Goal: Task Accomplishment & Management: Contribute content

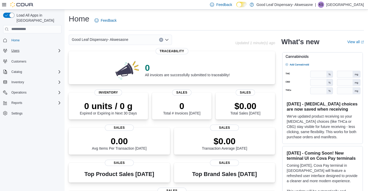
click at [53, 47] on div "Users" at bounding box center [35, 50] width 52 height 6
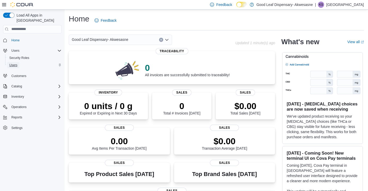
click at [16, 63] on span "Users" at bounding box center [13, 65] width 8 height 4
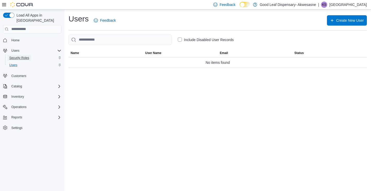
click at [19, 56] on span "Security Roles" at bounding box center [19, 58] width 20 height 4
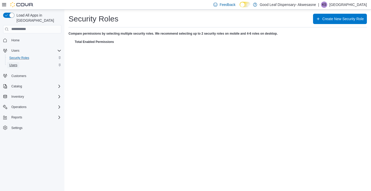
click at [13, 63] on span "Users" at bounding box center [13, 65] width 8 height 4
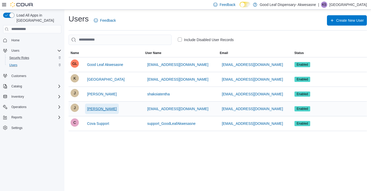
click at [95, 107] on span "Jared Jock" at bounding box center [102, 108] width 30 height 5
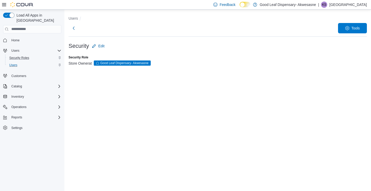
drag, startPoint x: 94, startPoint y: 63, endPoint x: 110, endPoint y: 46, distance: 23.4
click at [110, 46] on form "Security Edit Security Role Store Owner at Good Leaf Dispensary- Akwesasne" at bounding box center [218, 56] width 299 height 31
click at [105, 45] on button "Edit" at bounding box center [98, 46] width 17 height 10
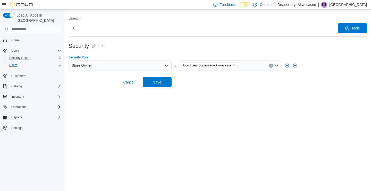
click at [163, 62] on div "Store Owner" at bounding box center [120, 65] width 103 height 10
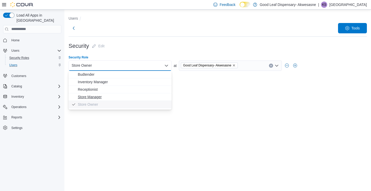
click at [99, 96] on span "Store Manager" at bounding box center [123, 96] width 91 height 5
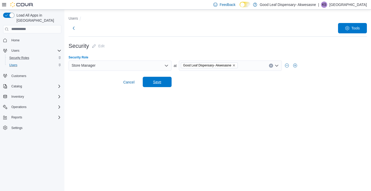
click at [160, 82] on span "Save" at bounding box center [157, 81] width 8 height 5
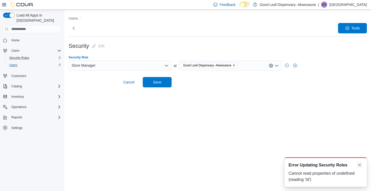
click at [267, 165] on button "Dismiss toast" at bounding box center [360, 164] width 6 height 6
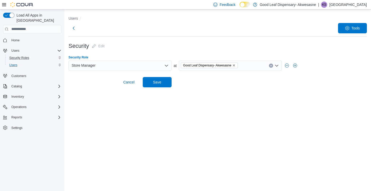
click at [166, 65] on icon "Open list of options" at bounding box center [167, 65] width 4 height 4
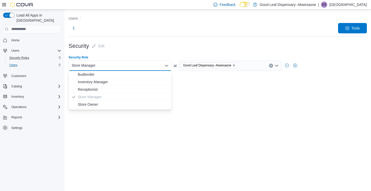
click at [166, 65] on icon "Close list of options" at bounding box center [167, 65] width 4 height 4
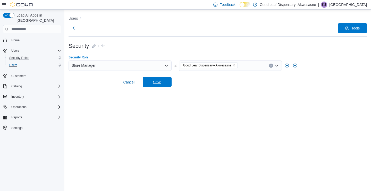
click at [158, 81] on span "Save" at bounding box center [157, 81] width 8 height 5
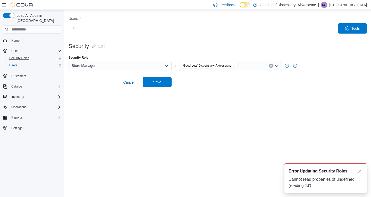
click at [110, 122] on div "Users Tools Security Edit Security Role Store Manager at Good Leaf Dispensary- …" at bounding box center [217, 103] width 307 height 187
click at [133, 83] on span "Cancel" at bounding box center [128, 82] width 11 height 5
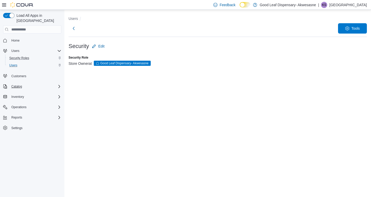
click at [27, 83] on div "Catalog" at bounding box center [35, 86] width 52 height 6
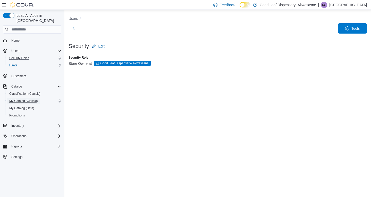
click at [21, 98] on span "My Catalog (Classic)" at bounding box center [23, 101] width 29 height 6
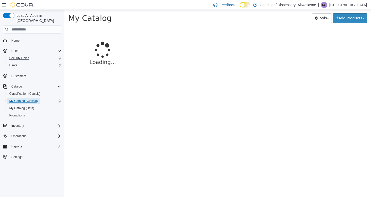
click at [21, 98] on span "My Catalog (Classic)" at bounding box center [23, 101] width 29 height 6
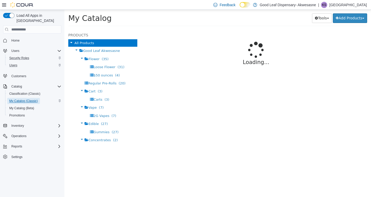
select select "**********"
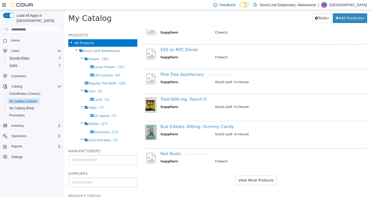
scroll to position [405, 0]
click at [169, 153] on link "Red Roots [2 variations]" at bounding box center [184, 153] width 47 height 5
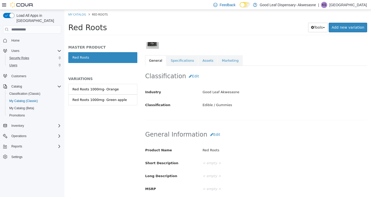
scroll to position [81, 0]
drag, startPoint x: 219, startPoint y: 67, endPoint x: 225, endPoint y: 56, distance: 12.0
click at [225, 56] on div "Edible Gummies Red Roots [Master Product] Active CATALOG SKU - 8AFXZXFY English…" at bounding box center [256, 13] width 223 height 104
click at [225, 56] on link "Marketing" at bounding box center [230, 60] width 25 height 11
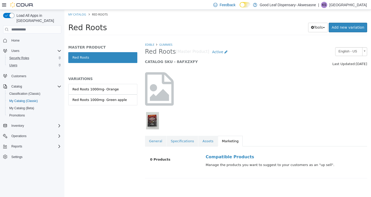
click at [155, 120] on img "button" at bounding box center [152, 120] width 13 height 17
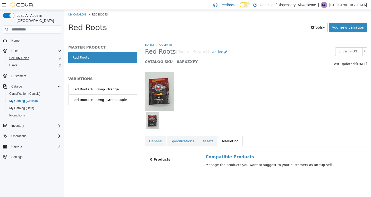
click at [242, 114] on div at bounding box center [237, 120] width 184 height 19
click at [164, 45] on link "Gummies" at bounding box center [165, 45] width 13 height 4
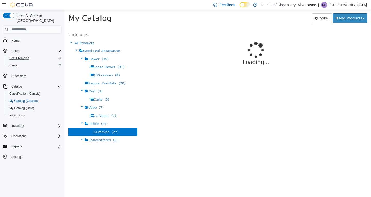
select select "**********"
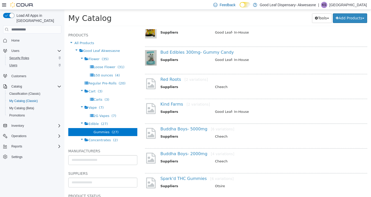
scroll to position [306, 0]
click at [171, 79] on link "Red Roots [2 variations]" at bounding box center [184, 79] width 47 height 5
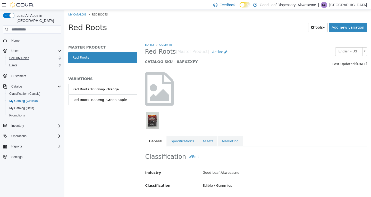
click at [152, 124] on img "button" at bounding box center [152, 120] width 13 height 17
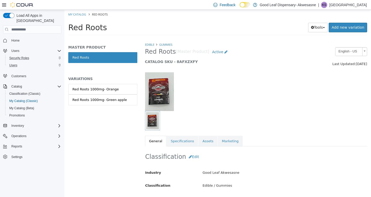
click at [259, 104] on div at bounding box center [256, 89] width 230 height 44
click at [191, 155] on button "Edit" at bounding box center [194, 157] width 16 height 10
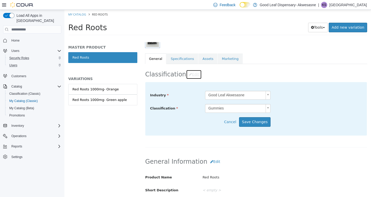
scroll to position [83, 0]
click at [179, 60] on link "Specifications" at bounding box center [182, 58] width 31 height 11
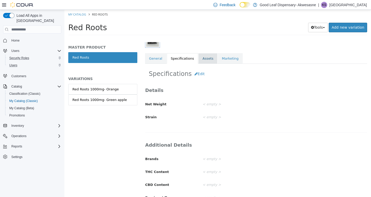
click at [207, 56] on link "Assets" at bounding box center [208, 58] width 19 height 11
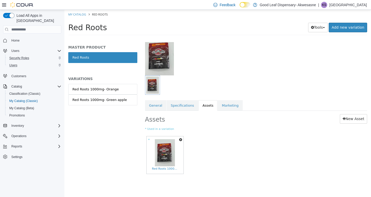
click at [180, 140] on icon "button" at bounding box center [180, 140] width 3 height 4
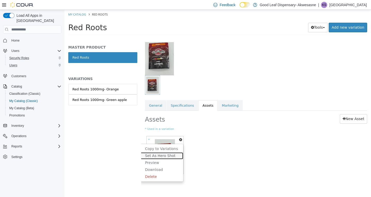
click at [172, 153] on link "Set As Hero Shot" at bounding box center [161, 155] width 43 height 7
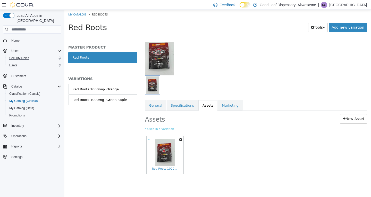
click at [213, 83] on div at bounding box center [237, 84] width 184 height 19
click at [267, 55] on div at bounding box center [256, 53] width 230 height 44
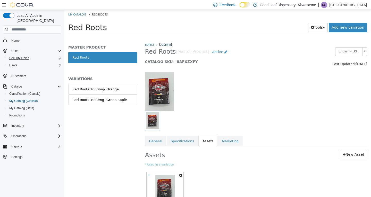
click at [165, 43] on link "Gummies" at bounding box center [165, 45] width 13 height 4
select select "**********"
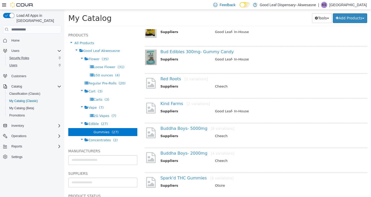
scroll to position [306, 0]
click at [164, 81] on link "Red Roots [2 variations]" at bounding box center [184, 78] width 47 height 5
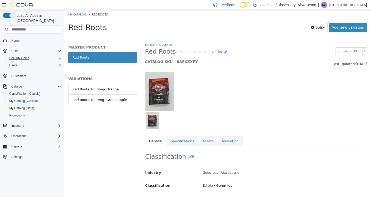
click at [229, 88] on div at bounding box center [256, 89] width 230 height 44
click at [164, 46] on link "Gummies" at bounding box center [165, 45] width 13 height 4
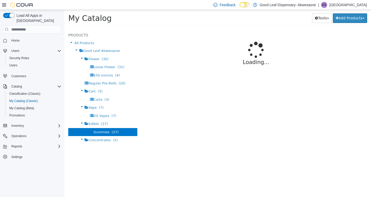
select select "**********"
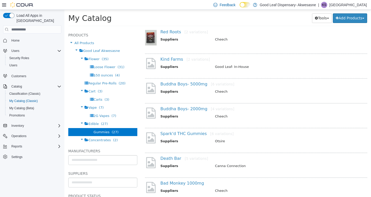
scroll to position [407, 0]
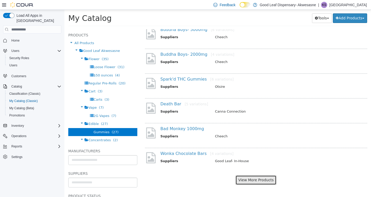
click at [255, 182] on button "View More Products" at bounding box center [256, 180] width 41 height 10
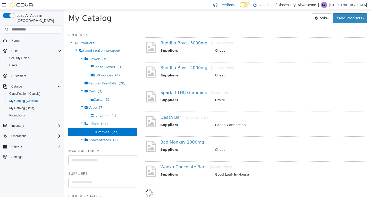
select select "**********"
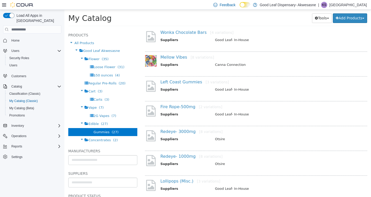
scroll to position [566, 0]
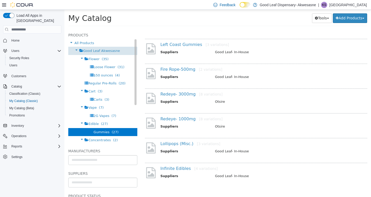
click at [90, 49] on span "Good Leaf Akwesasne" at bounding box center [101, 51] width 37 height 4
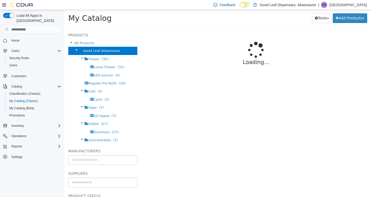
select select "**********"
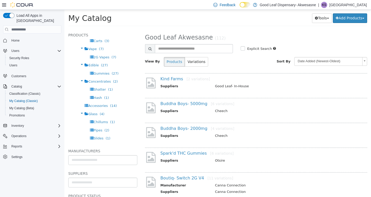
scroll to position [48, 0]
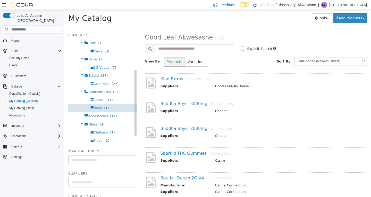
click at [99, 108] on span "Hash" at bounding box center [98, 108] width 9 height 4
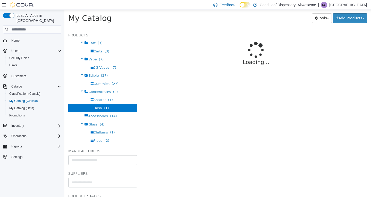
select select "**********"
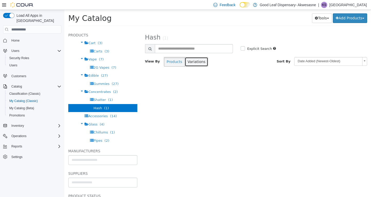
click at [193, 62] on button "Variations" at bounding box center [196, 62] width 23 height 10
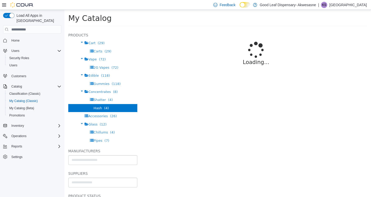
click at [164, 63] on p "Loading..." at bounding box center [257, 62] width 192 height 8
select select "**********"
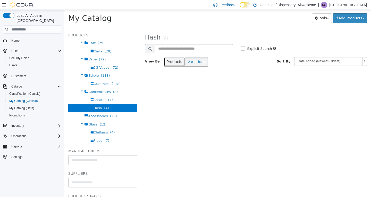
click at [169, 65] on button "Products" at bounding box center [174, 62] width 21 height 10
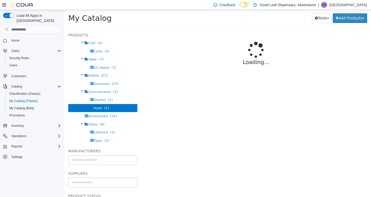
select select "**********"
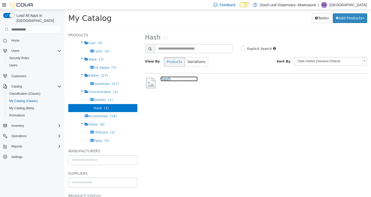
click at [163, 80] on link "Hash [4 variations]" at bounding box center [179, 78] width 37 height 5
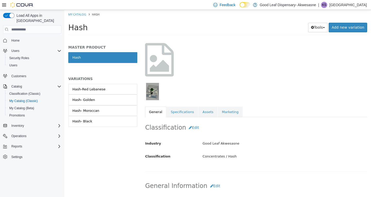
scroll to position [29, 0]
click at [358, 25] on link "Add new variation" at bounding box center [348, 28] width 38 height 10
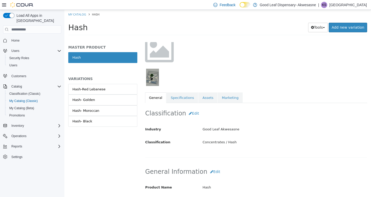
scroll to position [49, 0]
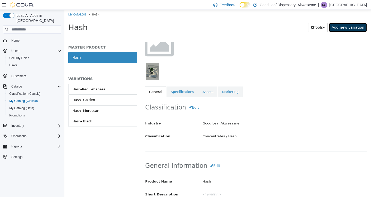
click at [352, 28] on link "Add new variation" at bounding box center [348, 28] width 38 height 10
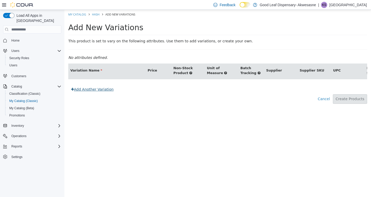
click at [104, 93] on link "Add Another Variation" at bounding box center [92, 90] width 48 height 10
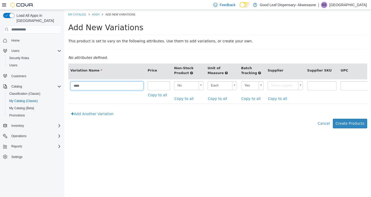
click at [98, 86] on input "****" at bounding box center [106, 85] width 73 height 9
type input "*****"
click at [329, 125] on button "Cancel" at bounding box center [325, 124] width 15 height 10
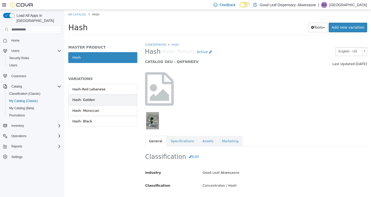
click at [96, 101] on link "Hash- Golden" at bounding box center [102, 99] width 69 height 11
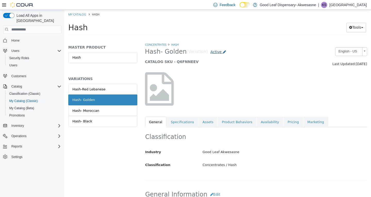
click at [211, 53] on span "Active" at bounding box center [216, 52] width 11 height 4
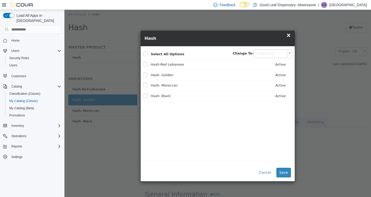
drag, startPoint x: 208, startPoint y: 53, endPoint x: 153, endPoint y: 61, distance: 55.9
click at [239, 38] on div "Saving Bulk Changes... × My Catalog Hash Hash Tools Move Variations Print Label…" at bounding box center [217, 24] width 307 height 29
click at [289, 38] on span "×" at bounding box center [289, 35] width 5 height 6
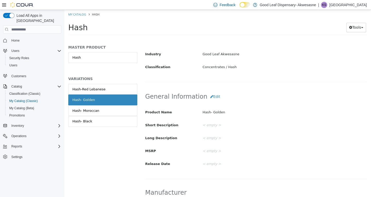
scroll to position [99, 0]
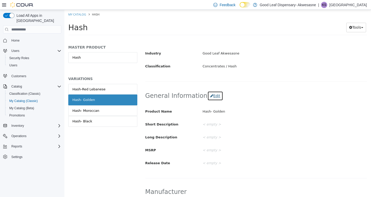
click at [211, 97] on button "Edit" at bounding box center [216, 96] width 16 height 10
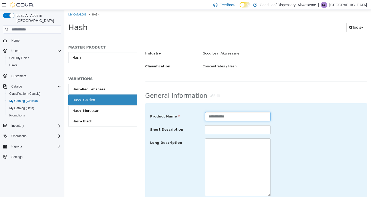
drag, startPoint x: 240, startPoint y: 118, endPoint x: 219, endPoint y: 118, distance: 21.2
click at [219, 118] on input "**********" at bounding box center [238, 116] width 66 height 9
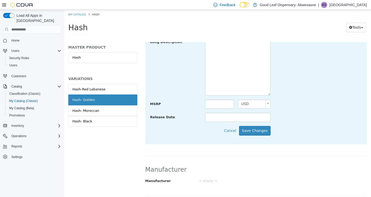
scroll to position [200, 0]
type input "**********"
click at [257, 133] on button "Save Changes" at bounding box center [254, 130] width 31 height 10
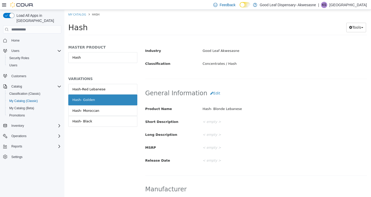
scroll to position [0, 0]
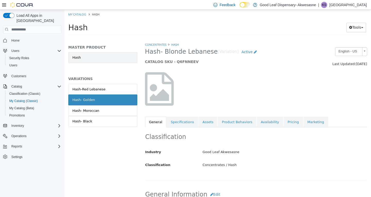
click at [82, 59] on link "Hash" at bounding box center [102, 57] width 69 height 11
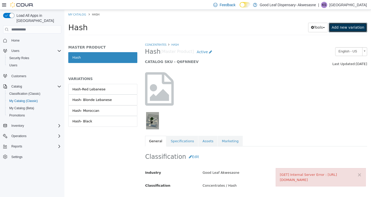
click at [353, 31] on link "Add new variation" at bounding box center [348, 28] width 38 height 10
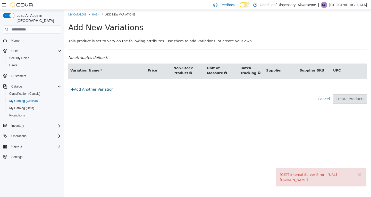
click at [99, 93] on link "Add Another Variation" at bounding box center [92, 90] width 48 height 10
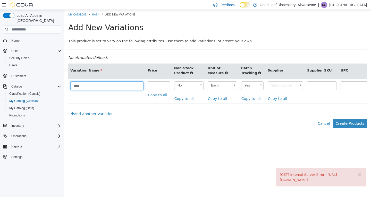
click at [99, 83] on input "****" at bounding box center [106, 85] width 73 height 9
type input "**********"
click at [151, 83] on input "number" at bounding box center [159, 85] width 22 height 9
type input "**"
click at [260, 87] on body "**********" at bounding box center [217, 72] width 307 height 124
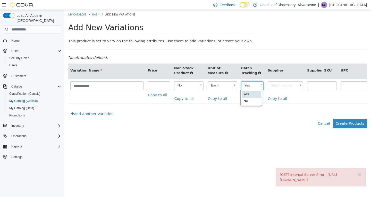
scroll to position [0, 2]
type input "**"
click at [301, 89] on body "**********" at bounding box center [217, 72] width 307 height 124
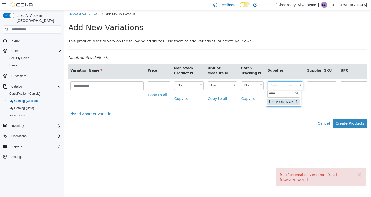
type input "*****"
type input "******"
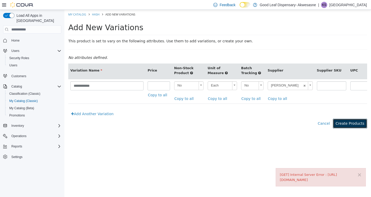
click at [354, 128] on button "Create Products" at bounding box center [350, 124] width 34 height 10
type input "*****"
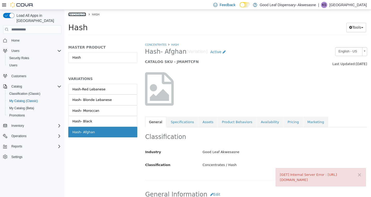
click at [80, 15] on link "My Catalog" at bounding box center [77, 14] width 18 height 4
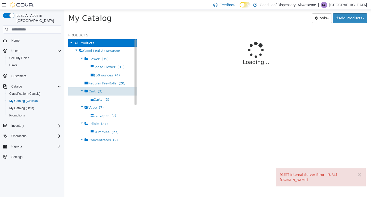
select select "**********"
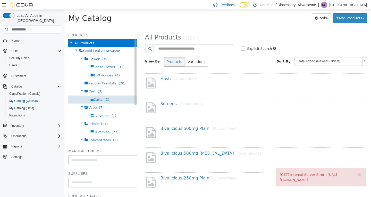
click at [100, 99] on span "Carts" at bounding box center [98, 100] width 9 height 4
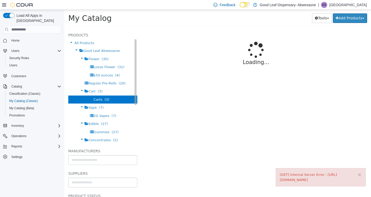
select select "**********"
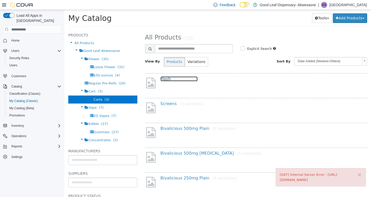
click at [167, 78] on link "Hash [5 variations]" at bounding box center [179, 78] width 37 height 5
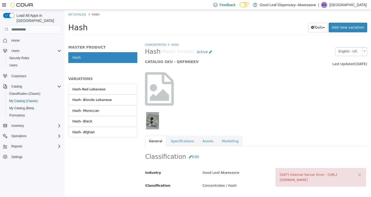
click at [153, 120] on img "button" at bounding box center [152, 120] width 13 height 17
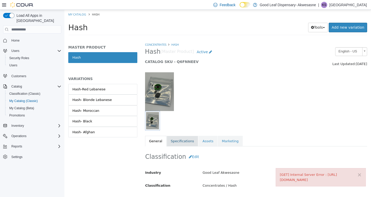
click at [181, 136] on link "Specifications" at bounding box center [182, 141] width 31 height 11
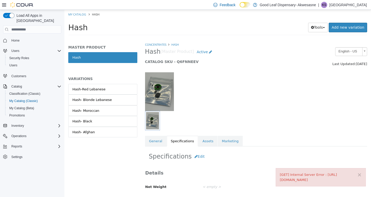
click at [206, 97] on div at bounding box center [179, 91] width 77 height 39
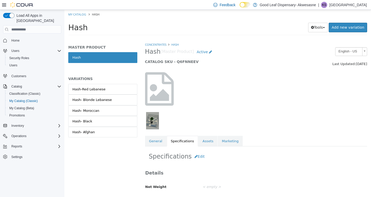
click at [155, 123] on img "button" at bounding box center [152, 120] width 13 height 17
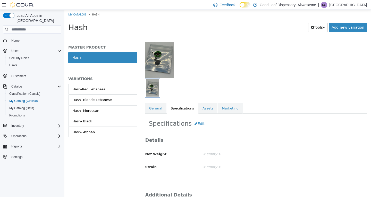
scroll to position [32, 0]
click at [222, 107] on link "Marketing" at bounding box center [230, 108] width 25 height 11
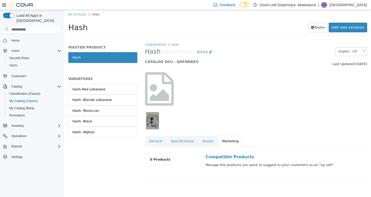
click at [154, 122] on img "button" at bounding box center [152, 120] width 13 height 17
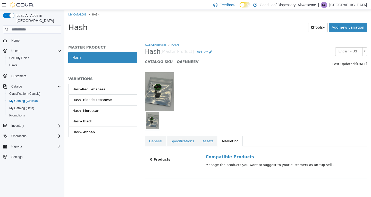
click at [164, 98] on img at bounding box center [159, 91] width 29 height 39
click at [285, 68] on div at bounding box center [256, 89] width 230 height 44
click at [204, 142] on link "Assets" at bounding box center [208, 141] width 19 height 11
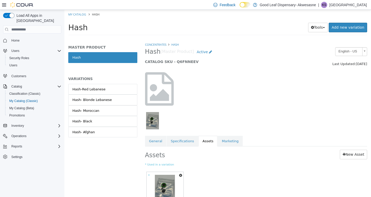
scroll to position [36, 0]
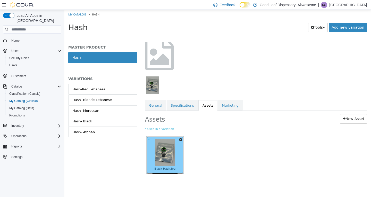
click at [167, 163] on img at bounding box center [165, 152] width 20 height 27
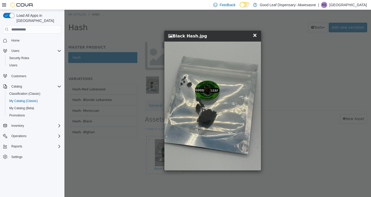
click at [256, 36] on span "×" at bounding box center [255, 35] width 5 height 6
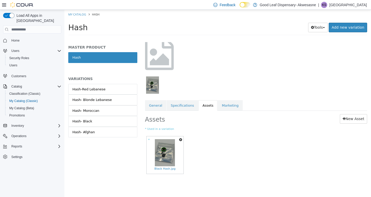
click at [237, 72] on div at bounding box center [256, 53] width 230 height 44
click at [159, 95] on div "Concentrates Hash Hash [Master Product] Active CATALOG SKU - Q6FNNEEV English -…" at bounding box center [256, 98] width 223 height 184
click at [157, 90] on img "button" at bounding box center [152, 84] width 13 height 17
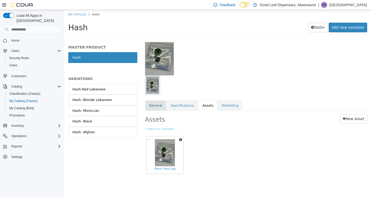
click at [155, 106] on link "General" at bounding box center [155, 105] width 21 height 11
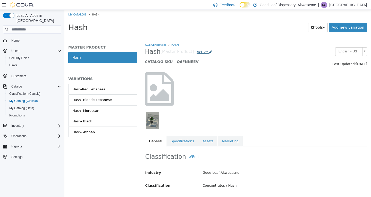
click at [205, 54] on link "Active" at bounding box center [204, 52] width 21 height 10
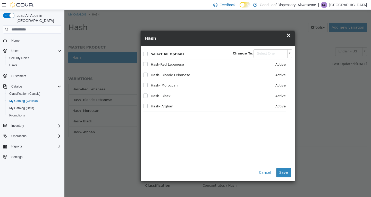
click at [289, 33] on span "×" at bounding box center [289, 35] width 5 height 6
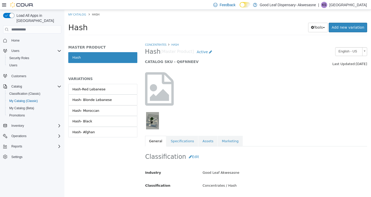
click at [161, 89] on icon at bounding box center [159, 89] width 29 height 34
drag, startPoint x: 161, startPoint y: 89, endPoint x: 217, endPoint y: 104, distance: 57.6
click at [217, 104] on div at bounding box center [256, 89] width 230 height 44
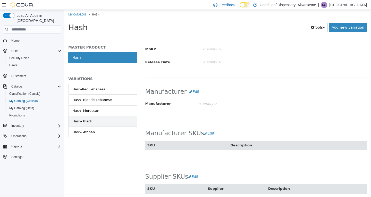
scroll to position [221, 0]
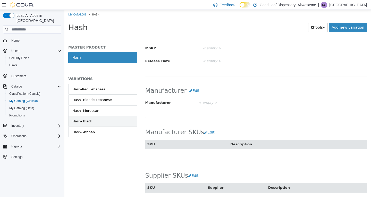
click at [101, 117] on link "Hash- Black" at bounding box center [102, 121] width 69 height 11
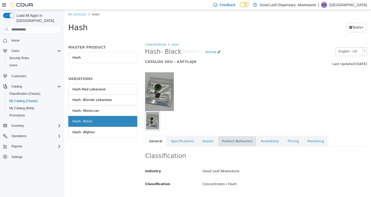
click at [231, 140] on link "Product Behaviors" at bounding box center [237, 141] width 39 height 11
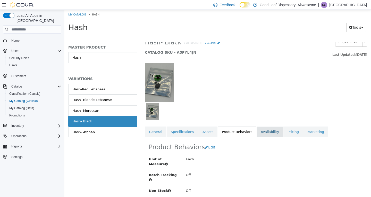
click at [258, 132] on link "Availability" at bounding box center [270, 131] width 27 height 11
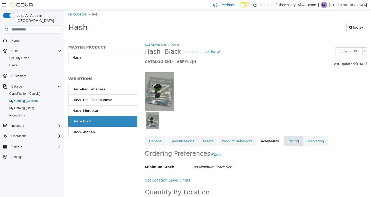
click at [284, 140] on link "Pricing" at bounding box center [294, 141] width 20 height 11
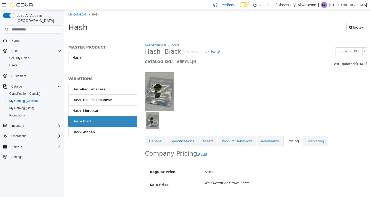
scroll to position [17, 0]
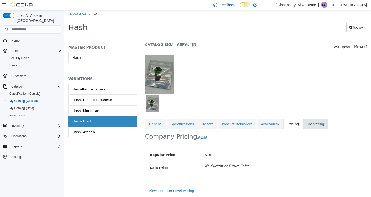
click at [304, 126] on link "Marketing" at bounding box center [316, 124] width 25 height 11
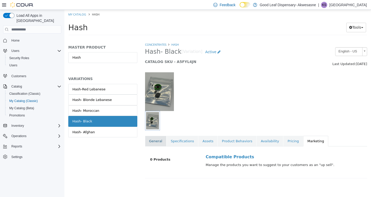
click at [158, 139] on link "General" at bounding box center [155, 141] width 21 height 11
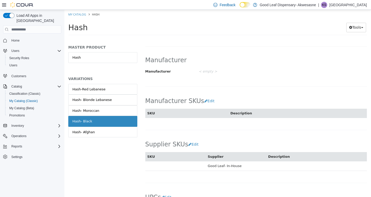
scroll to position [316, 0]
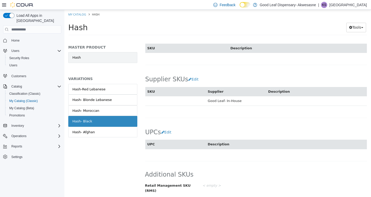
click at [85, 59] on link "Hash" at bounding box center [102, 57] width 69 height 11
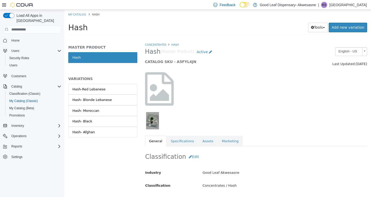
click at [166, 91] on icon at bounding box center [159, 89] width 29 height 34
click at [209, 52] on icon at bounding box center [210, 52] width 3 height 4
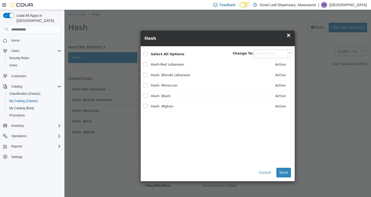
click at [149, 53] on label "Select All Options" at bounding box center [167, 54] width 36 height 5
click at [285, 170] on button "Save" at bounding box center [284, 173] width 14 height 10
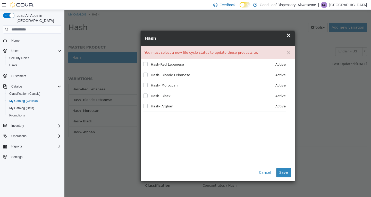
click at [289, 36] on span "×" at bounding box center [289, 35] width 5 height 6
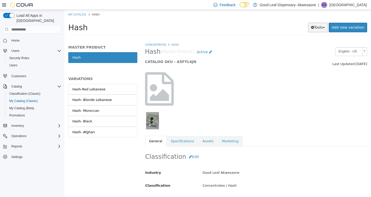
click at [324, 28] on button "Tools" at bounding box center [319, 28] width 20 height 10
click at [255, 64] on div "Hash [Master Product] Active CATALOG SKU - A5FYL4JN" at bounding box center [227, 57] width 173 height 20
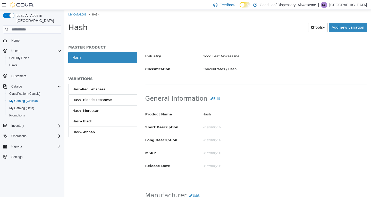
scroll to position [116, 0]
click at [211, 103] on button "Edit" at bounding box center [216, 99] width 16 height 10
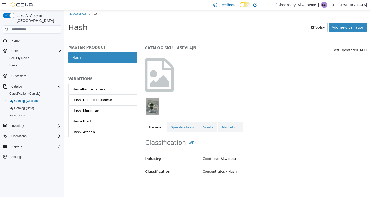
scroll to position [0, 0]
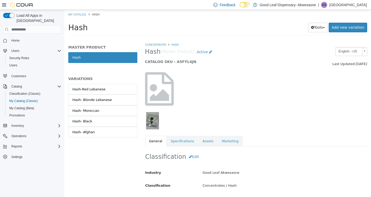
click at [163, 89] on icon at bounding box center [159, 89] width 29 height 34
click at [158, 120] on img "button" at bounding box center [152, 120] width 13 height 17
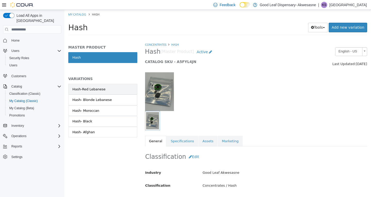
click at [103, 93] on link "Hash-Red Lebanese" at bounding box center [102, 89] width 69 height 11
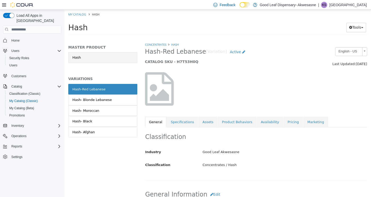
click at [99, 56] on link "Hash" at bounding box center [102, 57] width 69 height 11
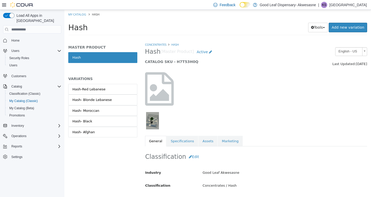
click at [146, 119] on img "button" at bounding box center [152, 120] width 13 height 17
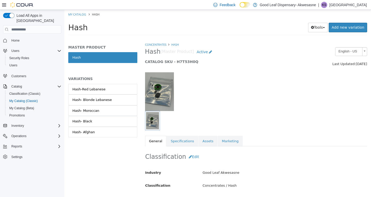
click at [157, 89] on img at bounding box center [159, 91] width 29 height 39
click at [214, 114] on div at bounding box center [237, 120] width 184 height 19
click at [190, 158] on button "Edit" at bounding box center [194, 157] width 16 height 10
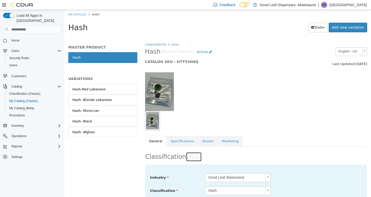
click at [190, 158] on button "Edit" at bounding box center [194, 157] width 16 height 10
click at [177, 47] on h2 "Hash [Master Product] Active" at bounding box center [227, 52] width 165 height 10
click at [177, 45] on link "Hash" at bounding box center [175, 45] width 7 height 4
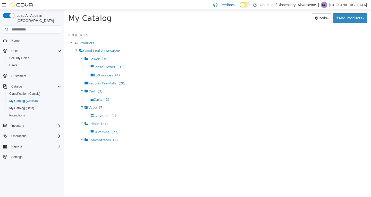
select select "**********"
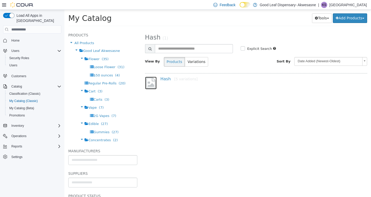
click at [148, 84] on img at bounding box center [151, 83] width 12 height 13
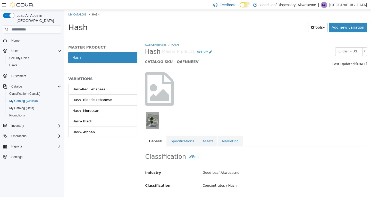
click at [153, 118] on img "button" at bounding box center [152, 120] width 13 height 17
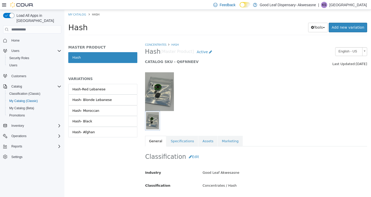
click at [201, 105] on div at bounding box center [179, 91] width 77 height 39
click at [94, 129] on link "Hash- Afghan" at bounding box center [102, 132] width 69 height 11
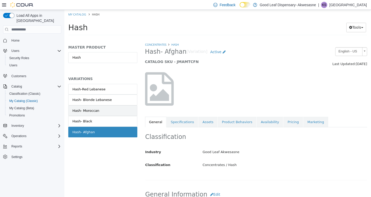
click at [96, 107] on link "Hash- Moroccan" at bounding box center [102, 110] width 69 height 11
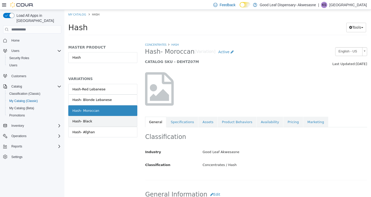
click at [94, 123] on link "Hash- Black" at bounding box center [102, 121] width 69 height 11
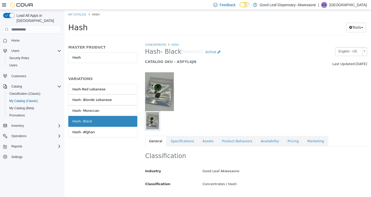
click at [155, 116] on img "button" at bounding box center [152, 120] width 13 height 17
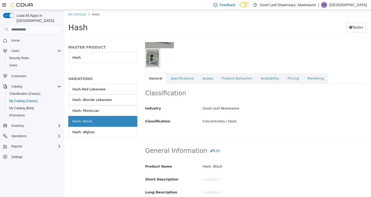
scroll to position [64, 0]
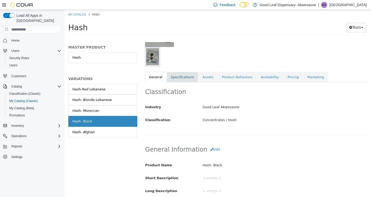
click at [177, 77] on link "Specifications" at bounding box center [182, 77] width 31 height 11
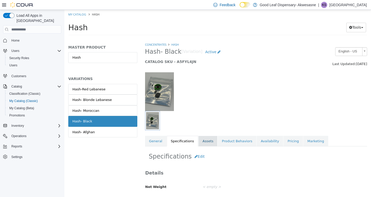
click at [210, 141] on link "Assets" at bounding box center [208, 141] width 19 height 11
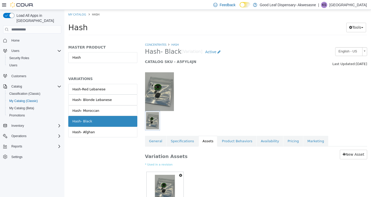
scroll to position [36, 0]
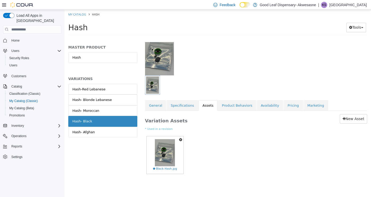
click at [181, 138] on icon "button" at bounding box center [180, 140] width 3 height 4
drag, startPoint x: 157, startPoint y: 144, endPoint x: 157, endPoint y: 152, distance: 7.8
click at [157, 152] on ul "Set As Hero Shot Preview Download Delete" at bounding box center [162, 159] width 41 height 31
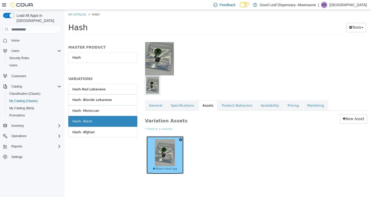
click at [157, 152] on img at bounding box center [165, 152] width 20 height 27
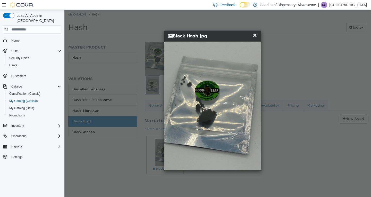
click at [255, 34] on span "×" at bounding box center [255, 35] width 5 height 6
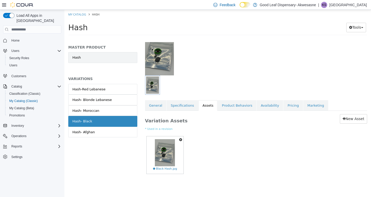
click at [92, 56] on link "Hash" at bounding box center [102, 57] width 69 height 11
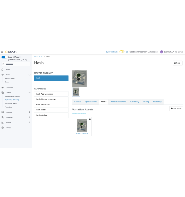
scroll to position [35, 0]
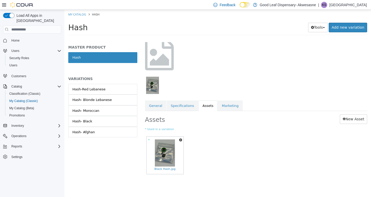
click at [179, 142] on button "button" at bounding box center [181, 139] width 6 height 7
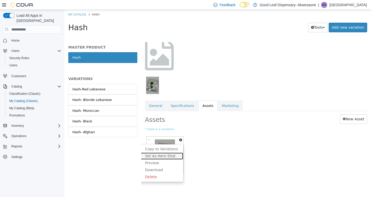
click at [169, 156] on link "Set As Hero Shot" at bounding box center [161, 155] width 43 height 7
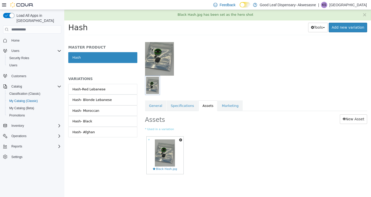
click at [223, 132] on div "Assets New Asset * Used in a variation * Copy to Variations Set As Hero Shot Pr…" at bounding box center [256, 148] width 230 height 74
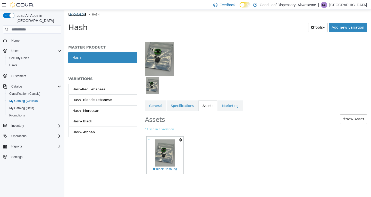
click at [83, 15] on link "My Catalog" at bounding box center [77, 14] width 18 height 4
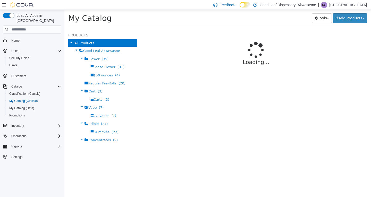
select select "**********"
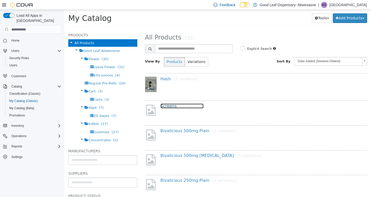
click at [162, 107] on link "Screens [3 variations]" at bounding box center [182, 105] width 43 height 5
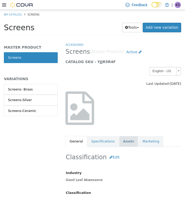
click at [129, 140] on link "Assets" at bounding box center [128, 141] width 19 height 11
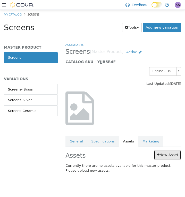
click at [177, 155] on link "New Asset" at bounding box center [167, 155] width 27 height 10
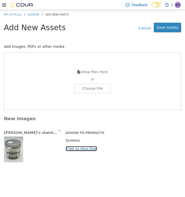
click at [83, 148] on button "Set as Hero Shot" at bounding box center [82, 148] width 32 height 6
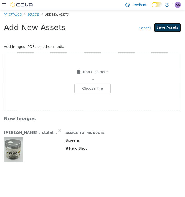
click at [166, 31] on button "Save Assets" at bounding box center [167, 28] width 27 height 10
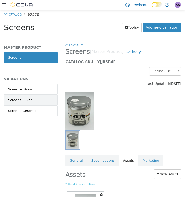
click at [27, 100] on div "Screens-Silver" at bounding box center [20, 99] width 24 height 5
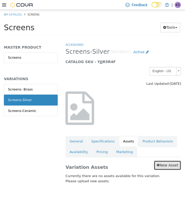
click at [161, 166] on link "New Asset" at bounding box center [167, 165] width 27 height 10
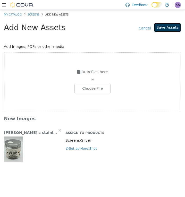
click at [169, 29] on button "Save Assets" at bounding box center [167, 28] width 27 height 10
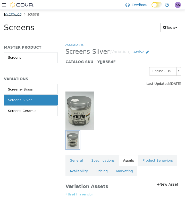
click at [12, 13] on link "My Catalog" at bounding box center [13, 14] width 18 height 4
select select "**********"
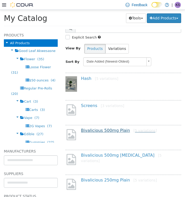
scroll to position [24, 0]
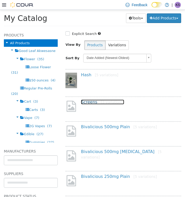
click at [87, 101] on link "Screens [3 variations]" at bounding box center [102, 101] width 43 height 5
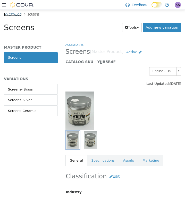
click at [16, 14] on link "My Catalog" at bounding box center [13, 14] width 18 height 4
select select "**********"
click at [77, 140] on img "button" at bounding box center [73, 139] width 13 height 17
click at [122, 161] on link "Assets" at bounding box center [128, 160] width 19 height 11
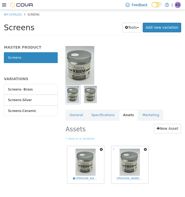
scroll to position [50, 0]
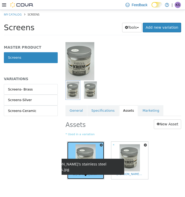
click at [86, 174] on span "Randy's stainless steel screens.jpg" at bounding box center [86, 174] width 26 height 4
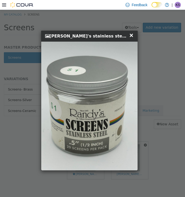
click at [132, 33] on span "×" at bounding box center [131, 35] width 5 height 6
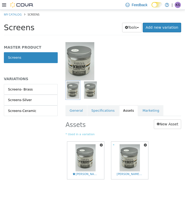
click at [101, 144] on icon "button" at bounding box center [101, 145] width 3 height 4
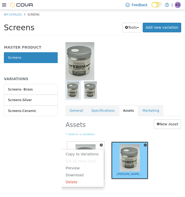
click at [135, 156] on img at bounding box center [130, 157] width 20 height 27
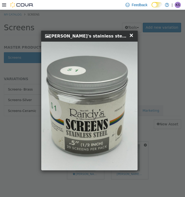
click at [132, 36] on span "×" at bounding box center [131, 35] width 5 height 6
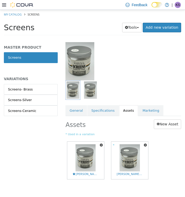
click at [142, 74] on div at bounding box center [124, 61] width 124 height 39
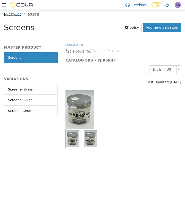
click at [17, 13] on link "My Catalog" at bounding box center [13, 14] width 18 height 4
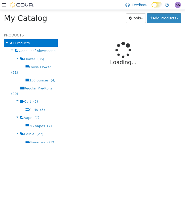
select select "**********"
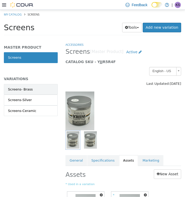
click at [31, 86] on link "Screens- Brass" at bounding box center [31, 89] width 54 height 11
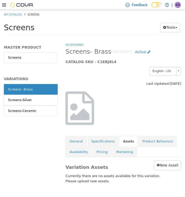
click at [36, 109] on link "Screens-Ceramic" at bounding box center [31, 110] width 54 height 11
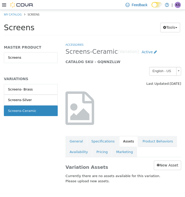
click at [22, 98] on div "Screens-Silver" at bounding box center [20, 99] width 24 height 5
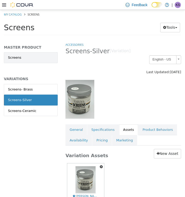
click at [22, 58] on link "Screens" at bounding box center [31, 57] width 54 height 11
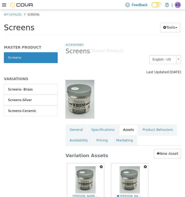
click at [80, 106] on img at bounding box center [80, 99] width 29 height 39
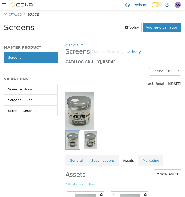
scroll to position [50, 0]
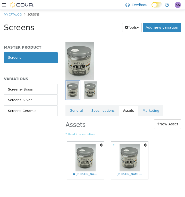
click at [144, 143] on icon "button" at bounding box center [145, 145] width 3 height 4
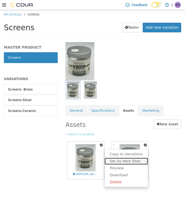
click at [120, 163] on link "Set As Hero Shot" at bounding box center [126, 160] width 43 height 7
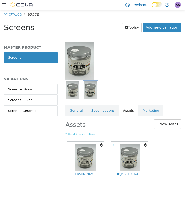
click at [18, 12] on li "My Catalog" at bounding box center [13, 14] width 19 height 5
click at [15, 17] on ol "My Catalog Screens" at bounding box center [92, 14] width 185 height 9
click at [15, 15] on link "My Catalog" at bounding box center [13, 14] width 18 height 4
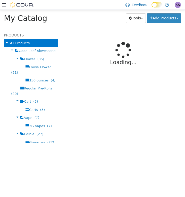
select select "**********"
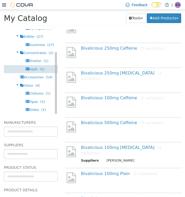
scroll to position [30, 0]
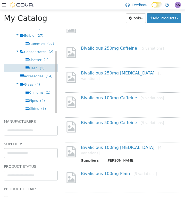
click at [36, 69] on span "Hash (1)" at bounding box center [36, 68] width 15 height 4
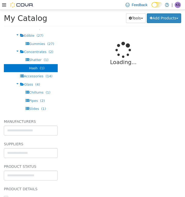
select select "**********"
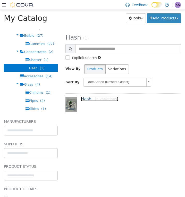
click at [86, 101] on link "Hash [5 variations]" at bounding box center [99, 98] width 37 height 5
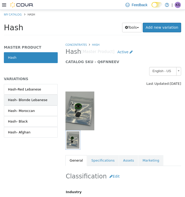
click at [35, 101] on div "Hash- Blonde Lebanese" at bounding box center [27, 99] width 39 height 5
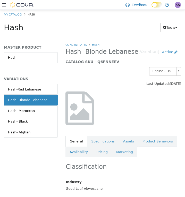
click at [124, 138] on link "Assets" at bounding box center [128, 141] width 19 height 11
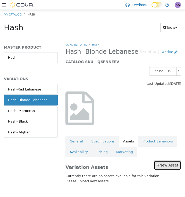
click at [164, 167] on link "New Asset" at bounding box center [167, 165] width 27 height 10
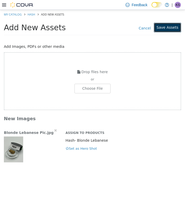
click at [171, 27] on button "Save Assets" at bounding box center [167, 28] width 27 height 10
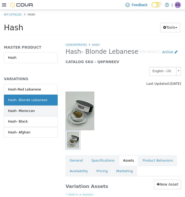
click at [26, 106] on link "Hash- Moroccan" at bounding box center [31, 110] width 54 height 11
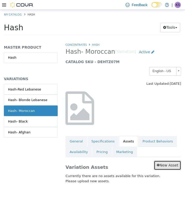
click at [168, 165] on link "New Asset" at bounding box center [167, 165] width 27 height 10
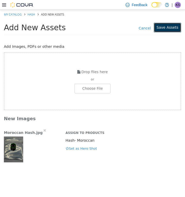
click at [171, 26] on button "Save Assets" at bounding box center [167, 28] width 27 height 10
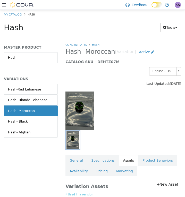
click at [15, 12] on li "My Catalog" at bounding box center [13, 14] width 19 height 5
click at [15, 13] on link "My Catalog" at bounding box center [13, 14] width 18 height 4
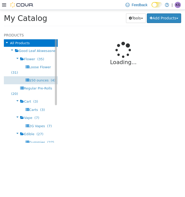
select select "**********"
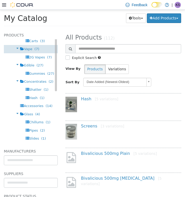
scroll to position [55, 0]
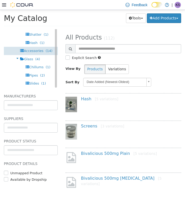
click at [29, 49] on span "Accessories" at bounding box center [34, 51] width 20 height 4
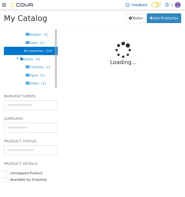
select select "**********"
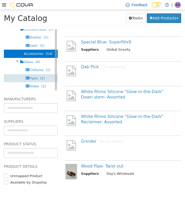
scroll to position [52, 0]
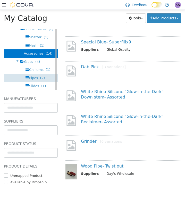
click at [32, 79] on span "Pipes" at bounding box center [33, 78] width 9 height 4
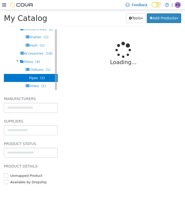
select select "**********"
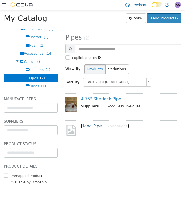
click at [90, 126] on link "Hand Pipe [6 variations]" at bounding box center [105, 125] width 48 height 5
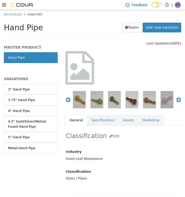
scroll to position [37, 0]
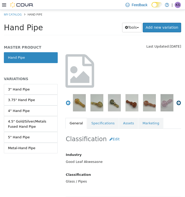
click at [176, 104] on button "Next" at bounding box center [178, 102] width 5 height 5
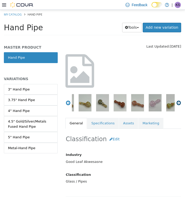
click at [176, 104] on button "Next" at bounding box center [178, 102] width 5 height 5
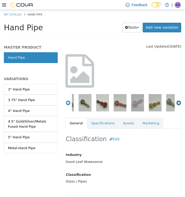
click at [176, 104] on button "Next" at bounding box center [178, 102] width 5 height 5
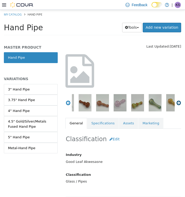
click at [176, 104] on button "Next" at bounding box center [178, 102] width 5 height 5
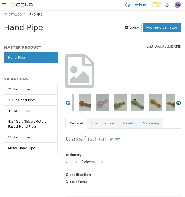
click at [176, 104] on button "Next" at bounding box center [178, 102] width 5 height 5
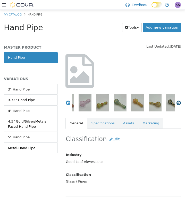
click at [176, 104] on button "Next" at bounding box center [178, 102] width 5 height 5
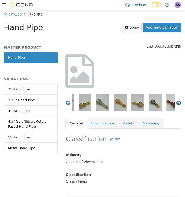
click at [176, 104] on button "Next" at bounding box center [178, 102] width 5 height 5
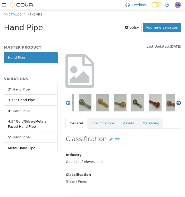
click at [176, 104] on button "Next" at bounding box center [178, 102] width 5 height 5
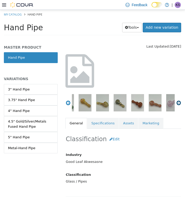
click at [176, 104] on button "Next" at bounding box center [178, 102] width 5 height 5
click at [29, 85] on link "3" Hand Pipe" at bounding box center [31, 89] width 54 height 11
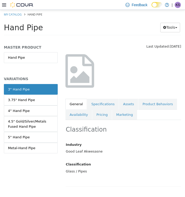
click at [17, 60] on link "Hand Pipe" at bounding box center [31, 57] width 54 height 11
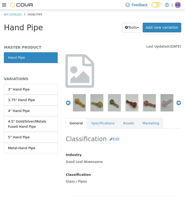
click at [27, 86] on link "3" Hand Pipe" at bounding box center [31, 89] width 54 height 11
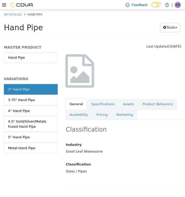
click at [35, 122] on div "4.5" Gold/Silver/Metals Fused Hand Pipe" at bounding box center [31, 124] width 46 height 10
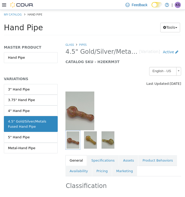
click at [30, 134] on link "5" Hand Pipe" at bounding box center [31, 137] width 54 height 11
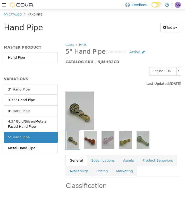
click at [28, 148] on div "Metal-Hand Pipe" at bounding box center [21, 147] width 27 height 5
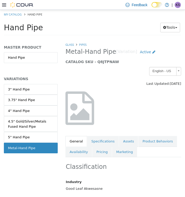
click at [19, 87] on div "3" Hand Pipe" at bounding box center [19, 89] width 22 height 5
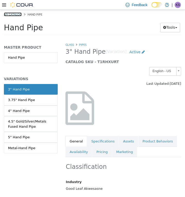
click at [15, 14] on link "My Catalog" at bounding box center [13, 14] width 18 height 4
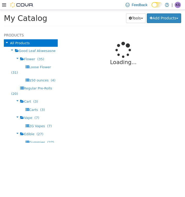
select select "**********"
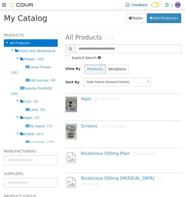
click at [31, 109] on span "Carts" at bounding box center [33, 110] width 9 height 4
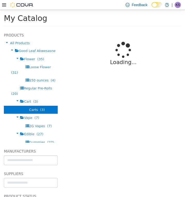
select select "**********"
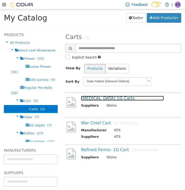
click at [94, 99] on link "Red Eye 1G Carts [17 variations]" at bounding box center [122, 98] width 83 height 5
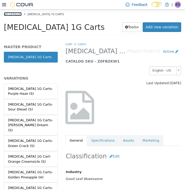
click at [15, 13] on link "My Catalog" at bounding box center [13, 14] width 18 height 4
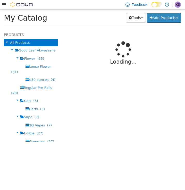
select select "**********"
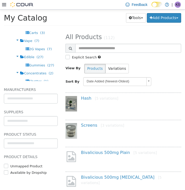
scroll to position [24, 0]
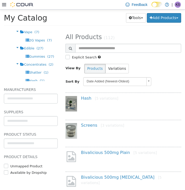
drag, startPoint x: 31, startPoint y: 54, endPoint x: 31, endPoint y: 48, distance: 5.7
click at [31, 48] on li "Edible (27) Gummies (27)" at bounding box center [31, 52] width 54 height 16
click at [29, 48] on span "Edible" at bounding box center [29, 48] width 10 height 4
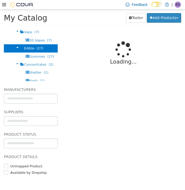
select select "**********"
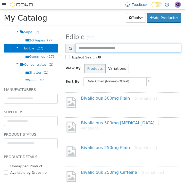
click at [93, 47] on input "text" at bounding box center [128, 48] width 106 height 9
type input "***"
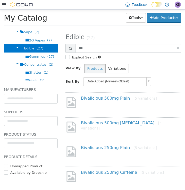
select select "**********"
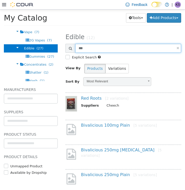
click at [114, 50] on input "***" at bounding box center [128, 48] width 106 height 9
type input "******"
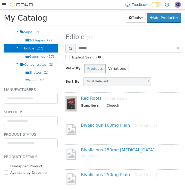
select select "**********"
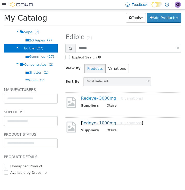
click at [101, 123] on link "Redeye- 1000mg [8 variations]" at bounding box center [112, 122] width 62 height 5
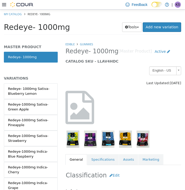
click at [82, 111] on icon at bounding box center [80, 108] width 29 height 34
click at [125, 160] on link "Assets" at bounding box center [128, 159] width 19 height 11
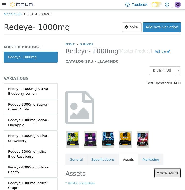
click at [162, 169] on link "New Asset" at bounding box center [167, 173] width 27 height 10
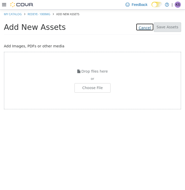
click at [149, 26] on link "Cancel" at bounding box center [145, 27] width 18 height 8
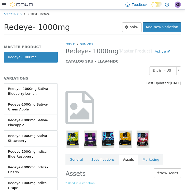
click at [22, 91] on div "Redeye- 1000mg Sativa- Blueberry Lemon" at bounding box center [31, 91] width 46 height 10
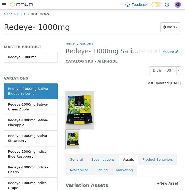
click at [31, 57] on link "Redeye- 1000mg" at bounding box center [31, 57] width 54 height 11
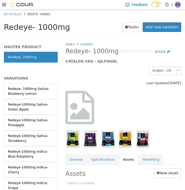
click at [128, 100] on div at bounding box center [124, 110] width 124 height 39
click at [162, 171] on link "New Asset" at bounding box center [167, 173] width 27 height 10
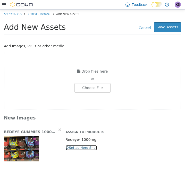
click at [68, 148] on icon "button" at bounding box center [67, 147] width 3 height 3
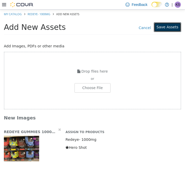
click at [167, 25] on button "Save Assets" at bounding box center [167, 27] width 27 height 10
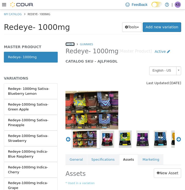
click at [72, 44] on link "Edible" at bounding box center [70, 44] width 9 height 4
select select "**********"
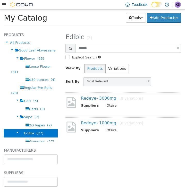
click at [30, 101] on span "Cart (3)" at bounding box center [31, 101] width 14 height 4
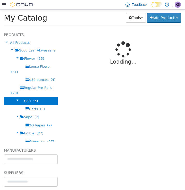
select select "**********"
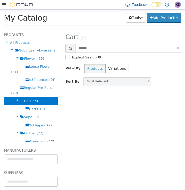
click at [178, 49] on link at bounding box center [178, 47] width 3 height 3
select select "**********"
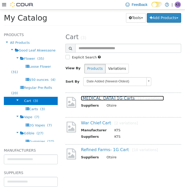
click at [103, 97] on link "Red Eye 1G Carts [17 variations]" at bounding box center [122, 98] width 83 height 5
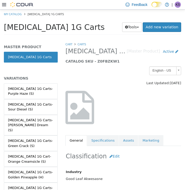
click at [124, 138] on link "Assets" at bounding box center [128, 140] width 19 height 11
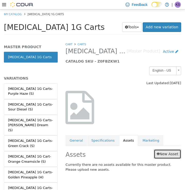
click at [168, 153] on link "New Asset" at bounding box center [167, 154] width 27 height 10
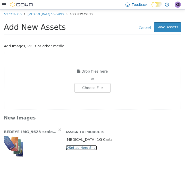
click at [77, 148] on button "Set as Hero Shot" at bounding box center [82, 148] width 32 height 6
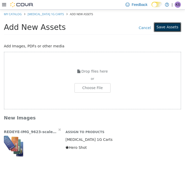
click at [168, 29] on button "Save Assets" at bounding box center [167, 27] width 27 height 10
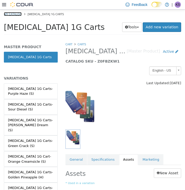
click at [16, 14] on link "My Catalog" at bounding box center [13, 14] width 18 height 4
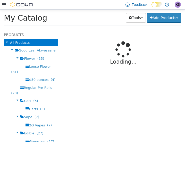
select select "**********"
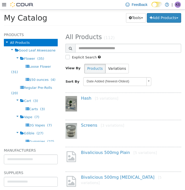
click at [32, 130] on div "Edible (27)" at bounding box center [31, 133] width 54 height 8
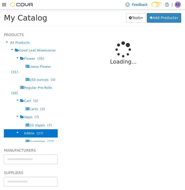
select select "**********"
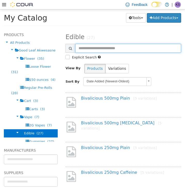
click at [101, 48] on input "text" at bounding box center [128, 48] width 106 height 9
type input "******"
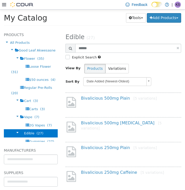
select select "**********"
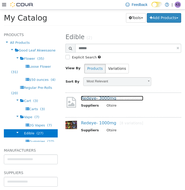
click at [106, 99] on link "Redeye- 3000mg [8 variations]" at bounding box center [112, 98] width 62 height 5
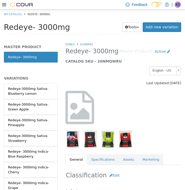
click at [122, 164] on link "Assets" at bounding box center [128, 159] width 19 height 11
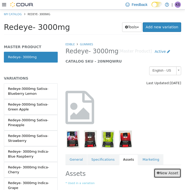
click at [157, 173] on link "New Asset" at bounding box center [167, 173] width 27 height 10
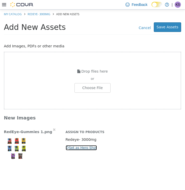
click at [85, 148] on button "Set as Hero Shot" at bounding box center [82, 148] width 32 height 6
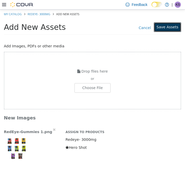
click at [168, 26] on button "Save Assets" at bounding box center [167, 27] width 27 height 10
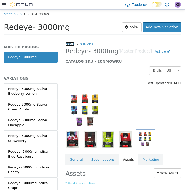
click at [70, 44] on link "Edible" at bounding box center [70, 44] width 9 height 4
select select "**********"
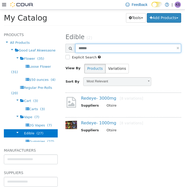
drag, startPoint x: 100, startPoint y: 47, endPoint x: 39, endPoint y: 45, distance: 60.6
click at [39, 29] on div "**********" at bounding box center [92, 29] width 185 height 0
type input "****"
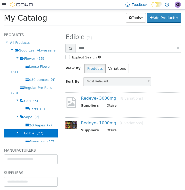
select select "**********"
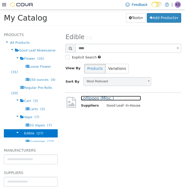
click at [102, 96] on link "Lollipops (Misc.) [3 variations]" at bounding box center [111, 98] width 60 height 5
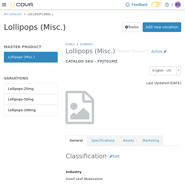
click at [16, 87] on div "Lollipops-25mg" at bounding box center [21, 88] width 26 height 5
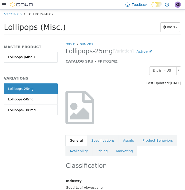
click at [25, 109] on div "Lollipops-100mg" at bounding box center [22, 110] width 28 height 5
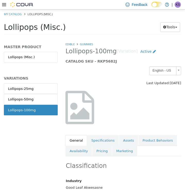
click at [120, 142] on link "Assets" at bounding box center [128, 140] width 19 height 11
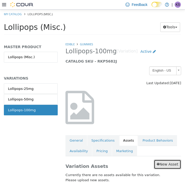
click at [168, 165] on link "New Asset" at bounding box center [167, 165] width 27 height 10
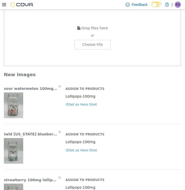
scroll to position [44, 0]
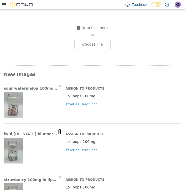
click at [58, 131] on icon "button" at bounding box center [59, 132] width 3 height 4
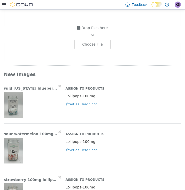
scroll to position [164, 0]
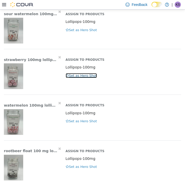
click at [77, 77] on button "Set as Hero Shot" at bounding box center [82, 76] width 32 height 6
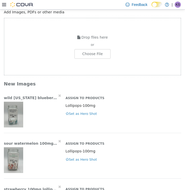
scroll to position [0, 0]
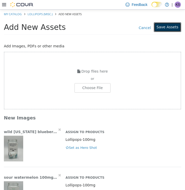
click at [167, 27] on button "Save Assets" at bounding box center [167, 27] width 27 height 10
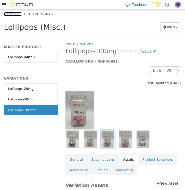
click at [9, 16] on link "My Catalog" at bounding box center [13, 14] width 18 height 4
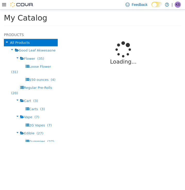
select select "**********"
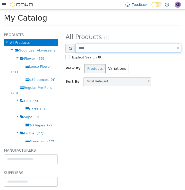
click at [110, 45] on input "****" at bounding box center [128, 48] width 106 height 9
drag, startPoint x: 110, startPoint y: 45, endPoint x: 31, endPoint y: 48, distance: 78.5
click at [31, 29] on div "**********" at bounding box center [92, 29] width 185 height 0
type input "****"
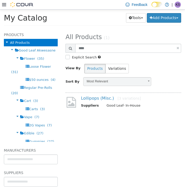
select select "**********"
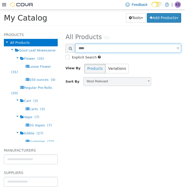
click at [122, 47] on input "****" at bounding box center [128, 48] width 106 height 9
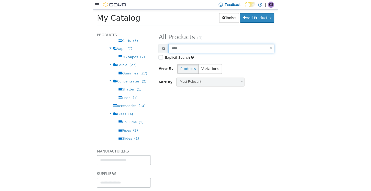
scroll to position [61, 0]
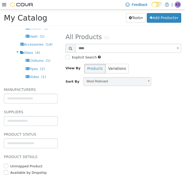
click at [28, 43] on span "Accessories" at bounding box center [34, 44] width 20 height 4
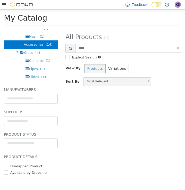
select select "**********"
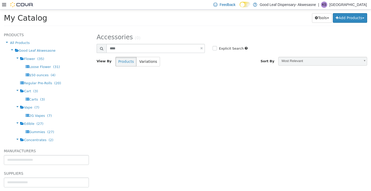
click at [2, 2] on div at bounding box center [17, 4] width 31 height 5
click at [4, 4] on icon at bounding box center [4, 5] width 4 height 4
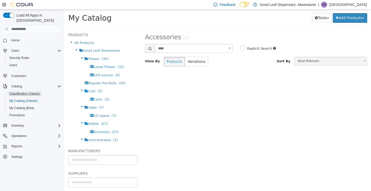
click at [20, 91] on span "Classification (Classic)" at bounding box center [24, 93] width 31 height 4
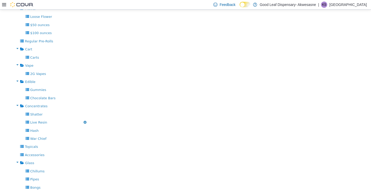
scroll to position [56, 0]
click at [84, 152] on icon "button" at bounding box center [85, 154] width 3 height 4
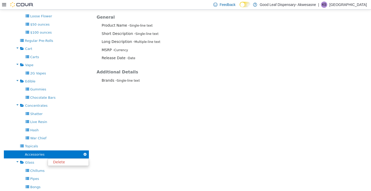
click at [29, 152] on span "Accessories" at bounding box center [35, 154] width 20 height 4
click at [15, 153] on div "Accessories Delete" at bounding box center [46, 154] width 85 height 8
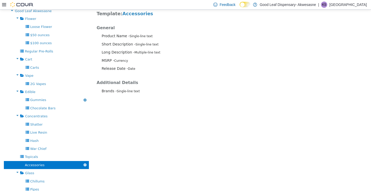
scroll to position [52, 0]
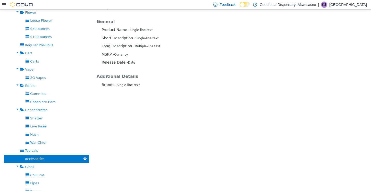
click at [162, 142] on div "Add Category Add Classification Good Leaf Akwesasne Sort Product Tree Add Categ…" at bounding box center [185, 122] width 371 height 276
click at [23, 148] on div "Topicals Delete" at bounding box center [46, 150] width 85 height 8
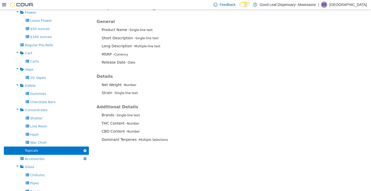
click at [14, 157] on div "Accessories Delete" at bounding box center [46, 158] width 85 height 8
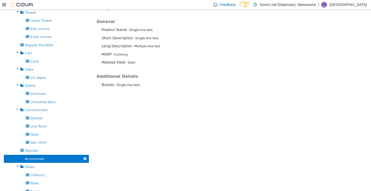
click at [127, 143] on div "Add Category Add Classification Good Leaf Akwesasne Sort Product Tree Add Categ…" at bounding box center [185, 122] width 371 height 276
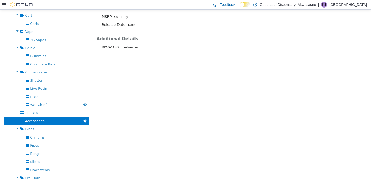
scroll to position [86, 0]
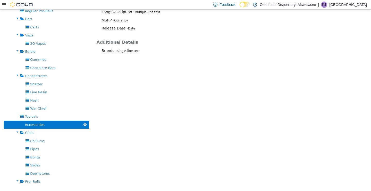
click at [85, 123] on icon "button" at bounding box center [85, 124] width 3 height 4
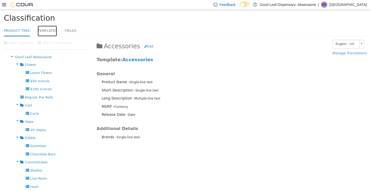
click at [43, 28] on link "Templates" at bounding box center [47, 30] width 19 height 11
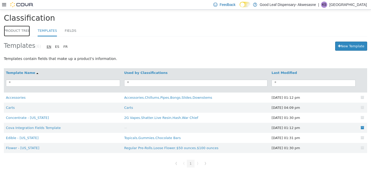
click at [21, 27] on link "Product Tree" at bounding box center [17, 30] width 26 height 11
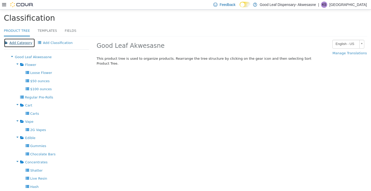
click at [11, 43] on button "Add Category" at bounding box center [19, 42] width 31 height 9
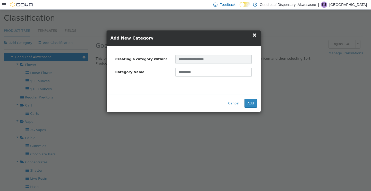
type input "*********"
click at [185, 104] on button "Add" at bounding box center [251, 102] width 12 height 9
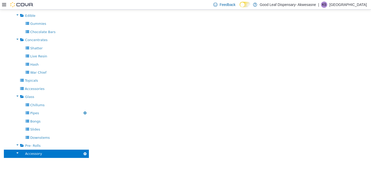
scroll to position [124, 0]
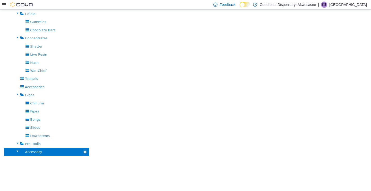
click at [17, 150] on icon at bounding box center [17, 150] width 6 height 7
click at [16, 151] on icon at bounding box center [17, 150] width 6 height 7
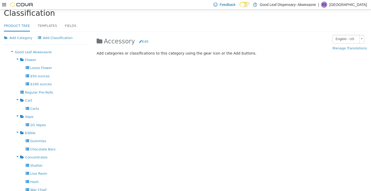
scroll to position [0, 0]
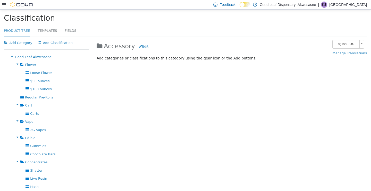
click at [182, 116] on div "Add Category Add Classification Good Leaf Akwesasne Sort Product Tree Add Categ…" at bounding box center [185, 178] width 371 height 285
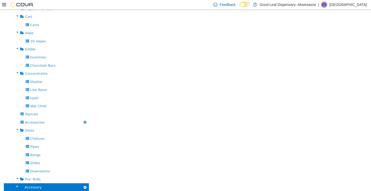
scroll to position [89, 0]
drag, startPoint x: 34, startPoint y: 185, endPoint x: 61, endPoint y: 120, distance: 70.9
click at [61, 120] on ul "Flower Add Category Add Classification [GEOGRAPHIC_DATA] Loose Flower [GEOGRAPH…" at bounding box center [46, 81] width 85 height 219
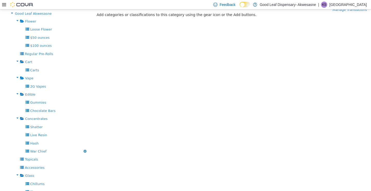
scroll to position [0, 0]
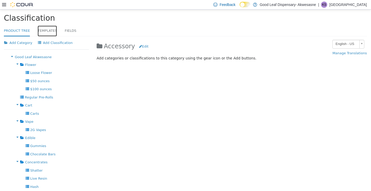
click at [46, 30] on link "Templates" at bounding box center [47, 30] width 19 height 11
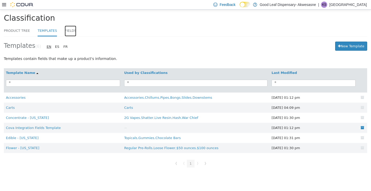
click at [69, 29] on link "Fields" at bounding box center [71, 30] width 12 height 11
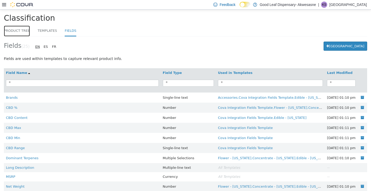
click at [14, 31] on link "Product Tree" at bounding box center [17, 30] width 26 height 11
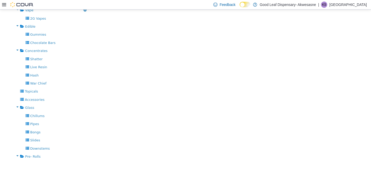
scroll to position [122, 0]
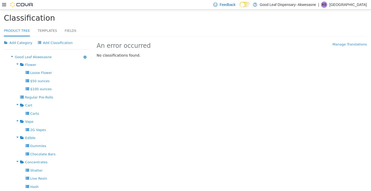
click at [32, 56] on span "Good Leaf Akwesasne" at bounding box center [33, 57] width 37 height 4
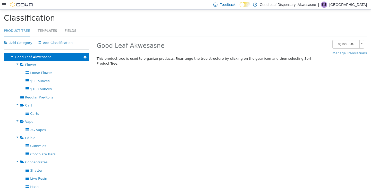
click at [11, 55] on icon at bounding box center [12, 56] width 6 height 7
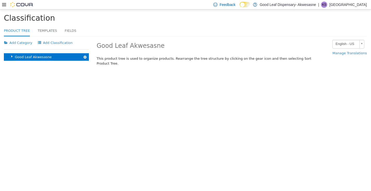
click at [11, 55] on icon at bounding box center [12, 56] width 6 height 7
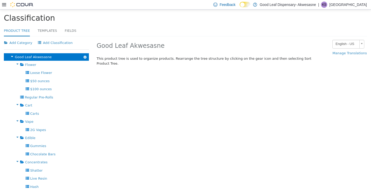
click at [15, 64] on icon at bounding box center [17, 63] width 6 height 7
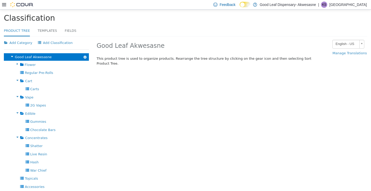
click at [15, 62] on icon at bounding box center [17, 63] width 6 height 7
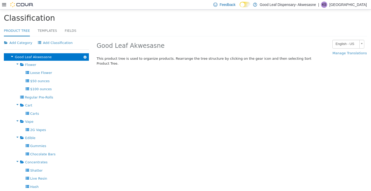
click at [15, 62] on icon at bounding box center [17, 63] width 6 height 7
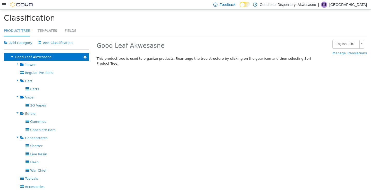
click at [135, 81] on div "Add Category Add Classification Good Leaf Akwesasne Sort Product Tree Add Categ…" at bounding box center [185, 162] width 371 height 252
click at [7, 39] on button "Add Category" at bounding box center [19, 42] width 31 height 9
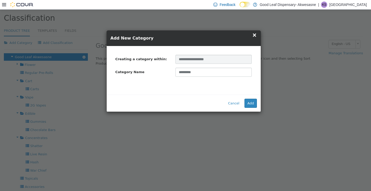
type input "*********"
click at [254, 100] on button "Add" at bounding box center [251, 102] width 12 height 9
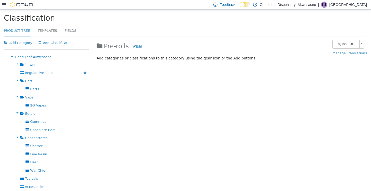
click at [85, 71] on icon "button" at bounding box center [85, 73] width 3 height 4
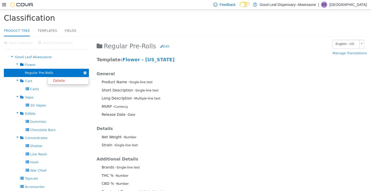
drag, startPoint x: 28, startPoint y: 73, endPoint x: 30, endPoint y: 71, distance: 2.9
click at [30, 71] on span "Regular Pre-Rolls" at bounding box center [39, 72] width 28 height 4
click at [170, 87] on p "Short Description - Single-line text" at bounding box center [211, 89] width 219 height 5
drag, startPoint x: 20, startPoint y: 78, endPoint x: 29, endPoint y: 75, distance: 9.2
click at [29, 75] on div "Regular Pre-Rolls Delete" at bounding box center [46, 72] width 85 height 8
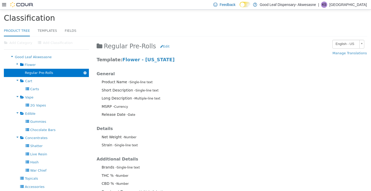
click at [224, 73] on h4 "General" at bounding box center [209, 73] width 224 height 5
click at [15, 55] on span "Good Leaf Akwesasne" at bounding box center [33, 57] width 37 height 4
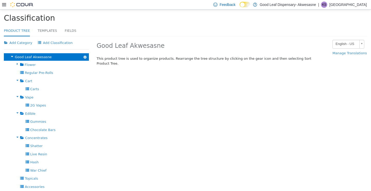
click at [84, 56] on icon "button" at bounding box center [85, 57] width 3 height 4
click at [82, 65] on link "Sort Product Tree" at bounding box center [67, 64] width 42 height 7
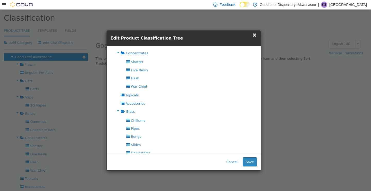
scroll to position [150, 0]
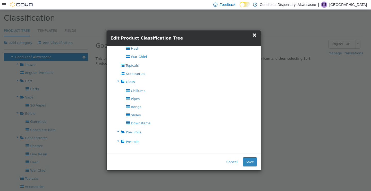
click at [129, 143] on span "Pre-rolls" at bounding box center [132, 141] width 13 height 4
click at [119, 128] on icon at bounding box center [118, 131] width 6 height 7
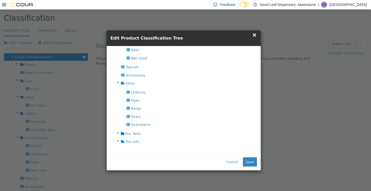
click at [116, 130] on icon at bounding box center [118, 132] width 6 height 7
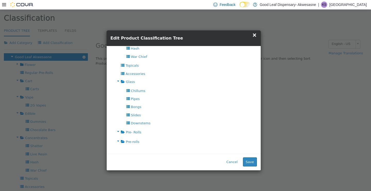
click at [119, 140] on icon at bounding box center [118, 140] width 6 height 7
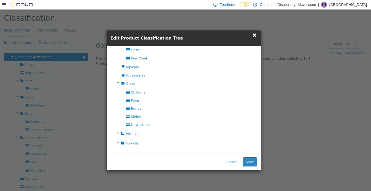
click at [119, 140] on icon at bounding box center [118, 142] width 6 height 7
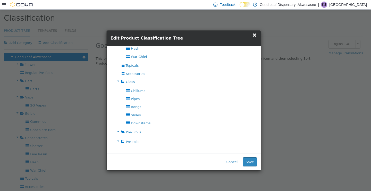
click at [134, 143] on span "Pre-rolls" at bounding box center [132, 141] width 13 height 4
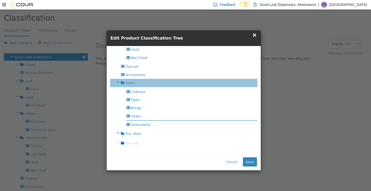
scroll to position [149, 0]
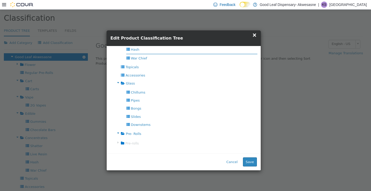
drag, startPoint x: 134, startPoint y: 143, endPoint x: 142, endPoint y: 51, distance: 91.9
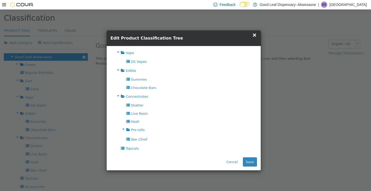
scroll to position [77, 0]
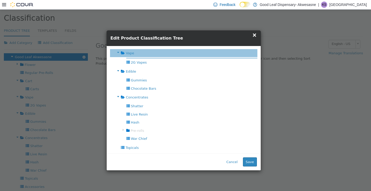
drag, startPoint x: 128, startPoint y: 129, endPoint x: 129, endPoint y: 59, distance: 70.2
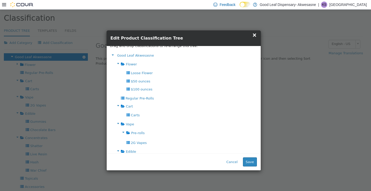
scroll to position [0, 0]
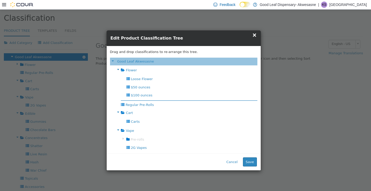
drag, startPoint x: 131, startPoint y: 138, endPoint x: 136, endPoint y: 102, distance: 36.4
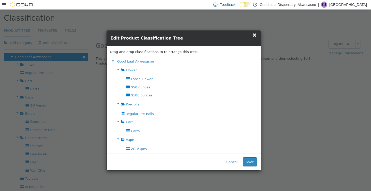
click at [117, 104] on icon at bounding box center [118, 103] width 6 height 7
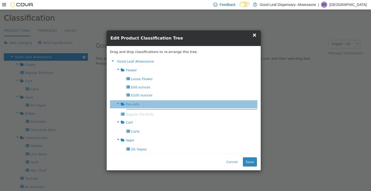
drag, startPoint x: 126, startPoint y: 112, endPoint x: 138, endPoint y: 108, distance: 12.2
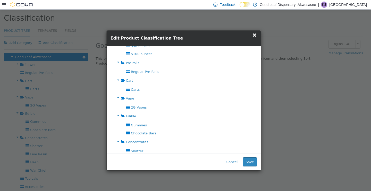
scroll to position [42, 0]
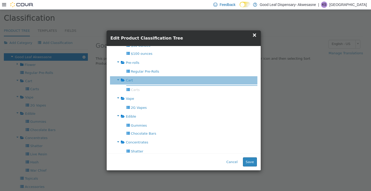
drag, startPoint x: 127, startPoint y: 89, endPoint x: 130, endPoint y: 85, distance: 5.1
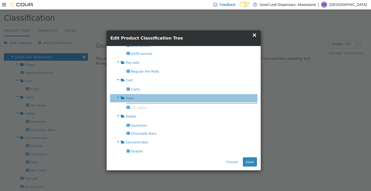
drag, startPoint x: 134, startPoint y: 107, endPoint x: 137, endPoint y: 103, distance: 4.6
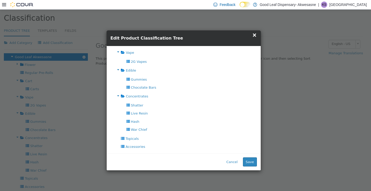
scroll to position [89, 0]
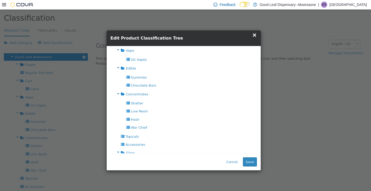
click at [117, 67] on icon at bounding box center [118, 67] width 6 height 7
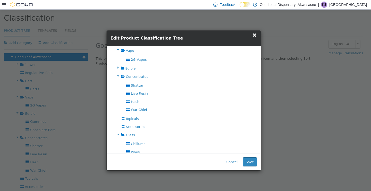
click at [118, 75] on icon at bounding box center [118, 75] width 6 height 7
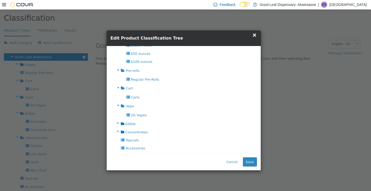
scroll to position [33, 0]
click at [118, 104] on icon at bounding box center [118, 105] width 6 height 7
click at [118, 87] on icon at bounding box center [118, 87] width 6 height 7
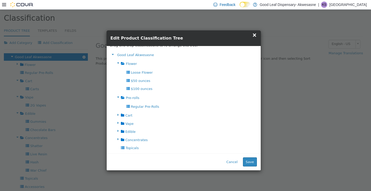
scroll to position [6, 0]
click at [116, 96] on icon at bounding box center [118, 97] width 6 height 7
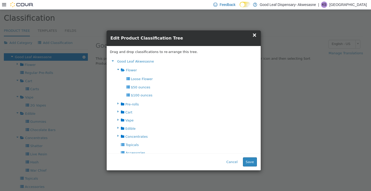
click at [118, 68] on icon at bounding box center [118, 69] width 6 height 7
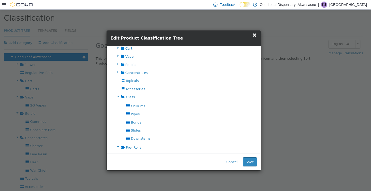
scroll to position [44, 0]
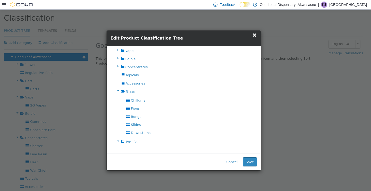
click at [134, 142] on span "Pre- Rolls" at bounding box center [133, 141] width 15 height 4
click at [255, 159] on button "Save" at bounding box center [250, 161] width 14 height 9
click at [118, 89] on icon at bounding box center [118, 90] width 6 height 7
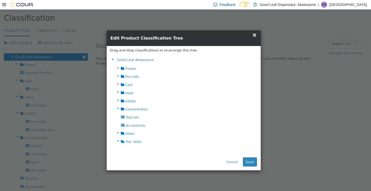
click at [117, 66] on icon at bounding box center [118, 67] width 6 height 7
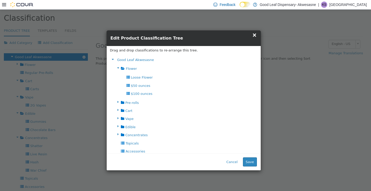
scroll to position [27, 0]
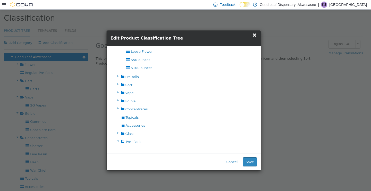
click at [118, 75] on icon at bounding box center [118, 75] width 6 height 7
click at [117, 84] on icon at bounding box center [118, 83] width 6 height 7
click at [117, 92] on icon at bounding box center [118, 91] width 6 height 7
click at [116, 102] on icon at bounding box center [118, 100] width 6 height 7
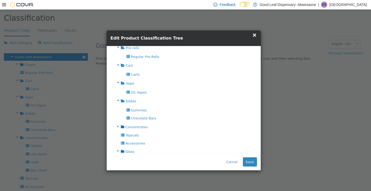
scroll to position [74, 0]
click at [117, 107] on icon at bounding box center [118, 108] width 6 height 7
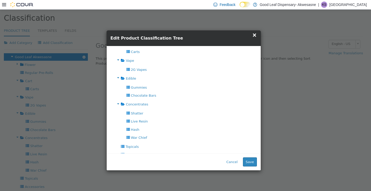
scroll to position [108, 0]
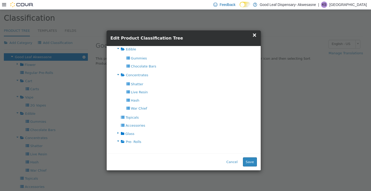
click at [119, 133] on icon at bounding box center [118, 132] width 6 height 7
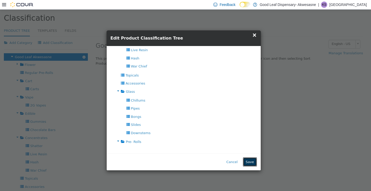
click at [254, 161] on button "Save" at bounding box center [250, 161] width 14 height 9
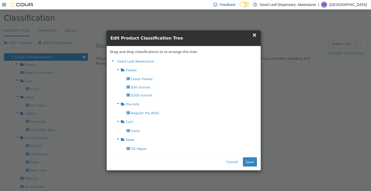
click at [116, 103] on icon at bounding box center [118, 103] width 6 height 7
click at [252, 161] on button "Save" at bounding box center [250, 161] width 14 height 9
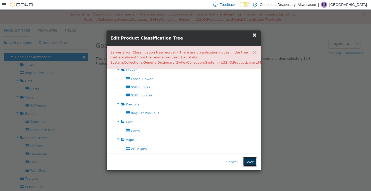
click at [252, 161] on button "Save" at bounding box center [250, 161] width 14 height 9
click at [252, 161] on button "Saving..." at bounding box center [247, 161] width 20 height 9
click at [252, 161] on button "Save" at bounding box center [250, 161] width 14 height 9
click at [251, 162] on button "Save" at bounding box center [250, 161] width 14 height 9
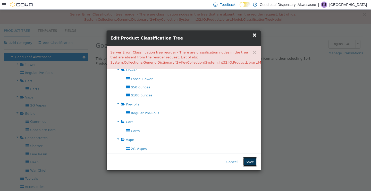
click at [251, 162] on button "Save" at bounding box center [250, 161] width 14 height 9
click at [251, 162] on button "Saving..." at bounding box center [247, 161] width 20 height 9
click at [251, 162] on button "Save" at bounding box center [250, 161] width 14 height 9
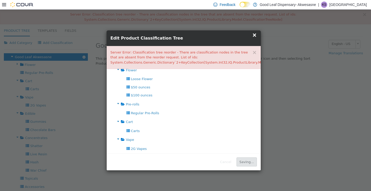
click at [251, 162] on button "Saving..." at bounding box center [247, 161] width 20 height 9
click at [251, 162] on button "Save" at bounding box center [250, 161] width 14 height 9
click at [251, 162] on button "Saving..." at bounding box center [247, 161] width 20 height 9
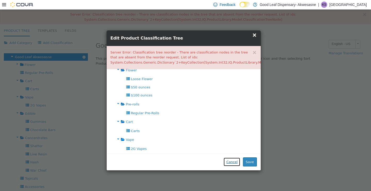
click at [241, 162] on button "Cancel" at bounding box center [232, 161] width 17 height 9
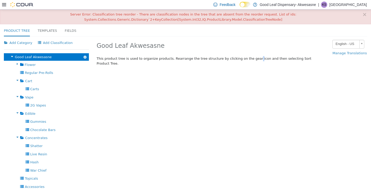
click at [242, 162] on div "Add Category Add Classification Good Leaf Akwesasne Sort Product Tree Add Categ…" at bounding box center [185, 166] width 371 height 260
click at [85, 56] on icon "button" at bounding box center [85, 57] width 3 height 4
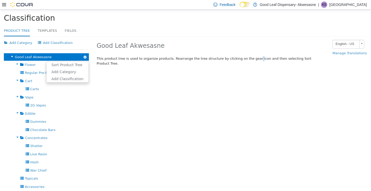
click at [78, 64] on link "Sort Product Tree" at bounding box center [67, 64] width 42 height 7
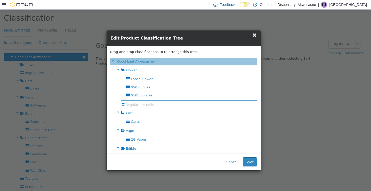
drag, startPoint x: 126, startPoint y: 106, endPoint x: 160, endPoint y: 103, distance: 34.2
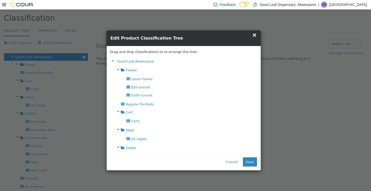
click at [119, 68] on icon at bounding box center [118, 69] width 6 height 7
click at [118, 87] on icon at bounding box center [118, 85] width 6 height 7
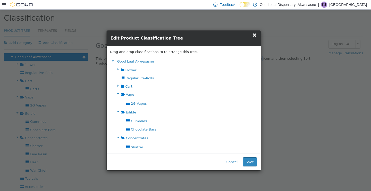
click at [117, 92] on icon at bounding box center [118, 93] width 6 height 7
click at [116, 101] on icon at bounding box center [118, 101] width 6 height 7
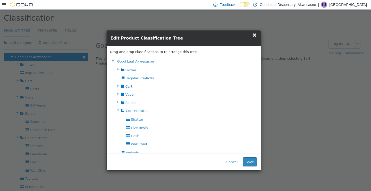
click at [118, 108] on icon at bounding box center [118, 109] width 6 height 7
click at [119, 132] on icon at bounding box center [118, 134] width 6 height 7
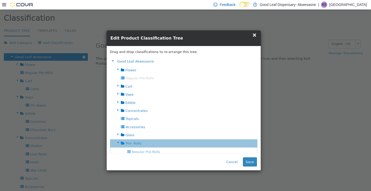
drag, startPoint x: 138, startPoint y: 77, endPoint x: 132, endPoint y: 150, distance: 72.8
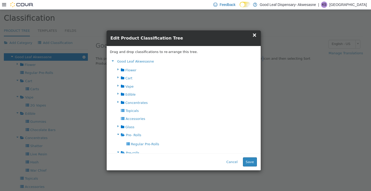
scroll to position [11, 0]
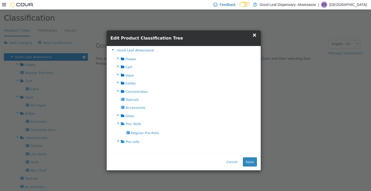
click at [249, 161] on button "Save" at bounding box center [250, 161] width 14 height 9
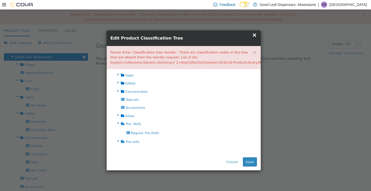
click at [255, 32] on span "×" at bounding box center [255, 34] width 5 height 6
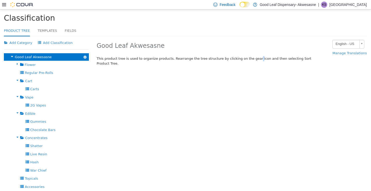
scroll to position [106, 0]
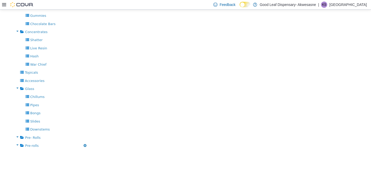
click at [31, 143] on span "Pre-rolls" at bounding box center [31, 145] width 13 height 4
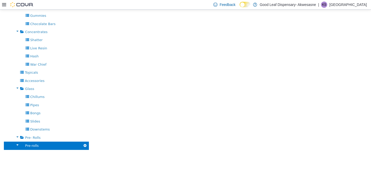
click at [85, 143] on icon "button" at bounding box center [85, 145] width 3 height 4
click at [76, 153] on link "Add Category" at bounding box center [67, 152] width 42 height 7
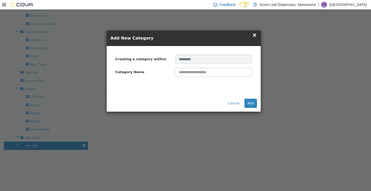
click at [217, 75] on input "text" at bounding box center [214, 71] width 77 height 9
click at [255, 36] on span "×" at bounding box center [255, 34] width 5 height 6
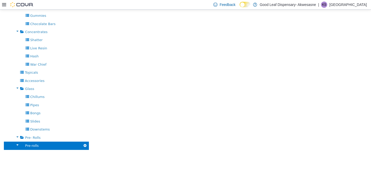
click at [87, 144] on button "button" at bounding box center [85, 145] width 8 height 8
click at [66, 164] on link "Delete" at bounding box center [67, 166] width 42 height 7
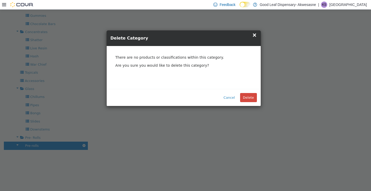
click at [248, 95] on button "Delete" at bounding box center [248, 97] width 17 height 9
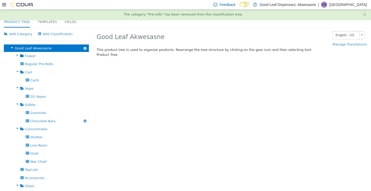
scroll to position [9, 0]
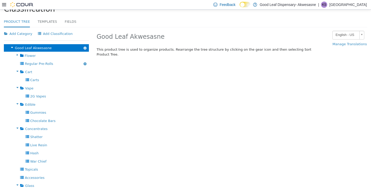
click at [86, 61] on button "button" at bounding box center [85, 63] width 8 height 8
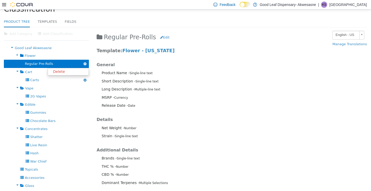
drag, startPoint x: 29, startPoint y: 63, endPoint x: 91, endPoint y: 60, distance: 61.7
click at [29, 76] on ul "Flower Add Category Add Classification Delete Loose Flower Delete $50 ounces De…" at bounding box center [46, 144] width 85 height 187
click at [160, 35] on button "Edit" at bounding box center [166, 37] width 12 height 9
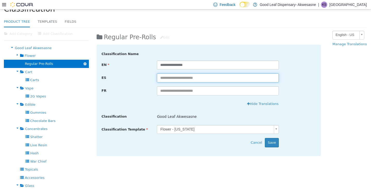
click at [197, 80] on input "text" at bounding box center [218, 77] width 122 height 9
click at [189, 126] on body "× The category "Pre-rolls" has been removed from the classification tree. Produ…" at bounding box center [185, 139] width 371 height 279
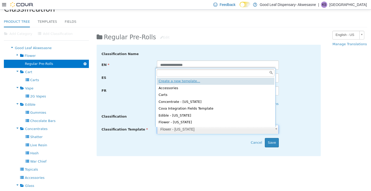
click at [180, 71] on input "text" at bounding box center [216, 73] width 118 height 8
type input "*"
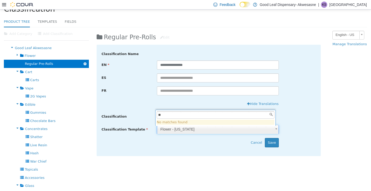
type input "*"
type input "***"
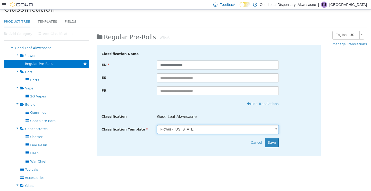
click at [181, 129] on body "× The category "Pre-rolls" has been removed from the classification tree. Produ…" at bounding box center [185, 139] width 371 height 279
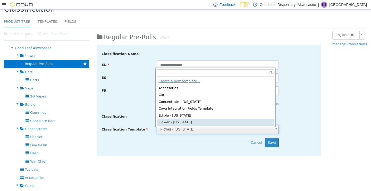
click at [181, 129] on body "× The category "Pre-rolls" has been removed from the classification tree. Produ…" at bounding box center [185, 139] width 371 height 279
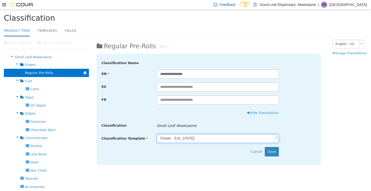
click at [334, 100] on body "× The category "Pre-rolls" has been removed from the classification tree. Produ…" at bounding box center [185, 148] width 371 height 279
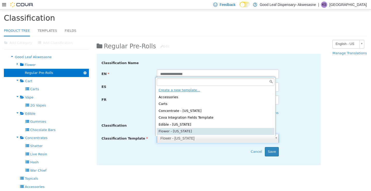
click at [275, 139] on body "× The category "Pre-rolls" has been removed from the classification tree. Produ…" at bounding box center [185, 148] width 371 height 279
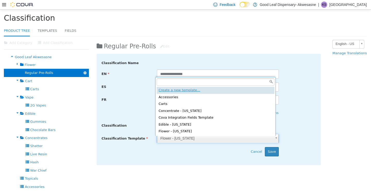
type input "**********"
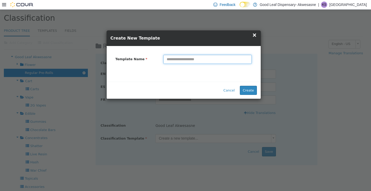
click at [182, 60] on input "text" at bounding box center [208, 58] width 88 height 9
type input "*********"
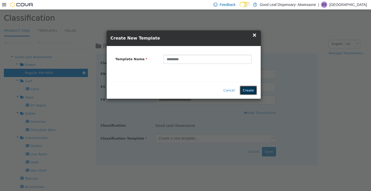
click at [252, 94] on button "Create" at bounding box center [248, 89] width 17 height 9
click at [250, 89] on button "Create" at bounding box center [248, 89] width 17 height 9
type input "*****"
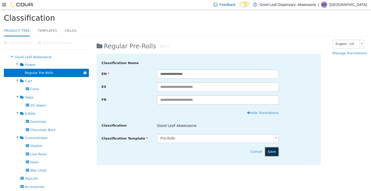
click at [275, 152] on button "Save" at bounding box center [272, 151] width 14 height 9
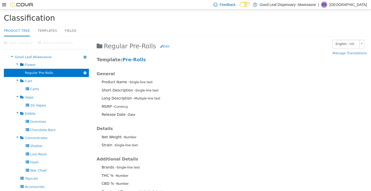
click at [84, 55] on icon "button" at bounding box center [85, 57] width 3 height 4
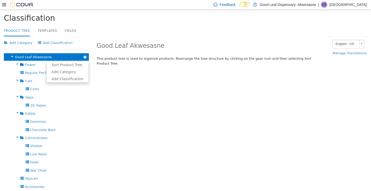
click at [78, 63] on link "Sort Product Tree" at bounding box center [67, 64] width 42 height 7
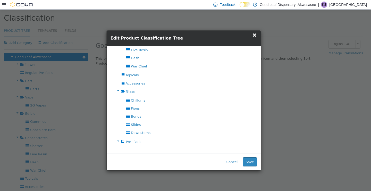
scroll to position [140, 0]
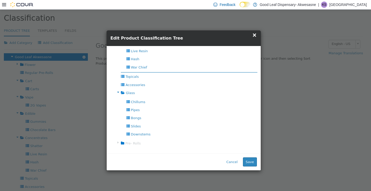
drag, startPoint x: 129, startPoint y: 142, endPoint x: 132, endPoint y: 73, distance: 68.9
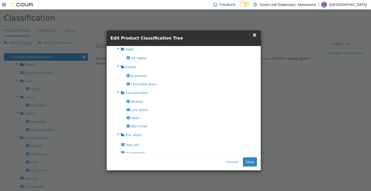
scroll to position [79, 0]
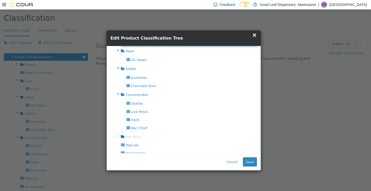
drag, startPoint x: 121, startPoint y: 136, endPoint x: 125, endPoint y: 49, distance: 87.3
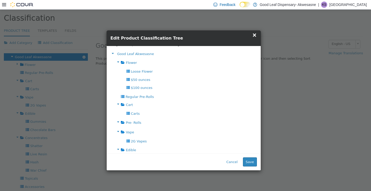
scroll to position [7, 0]
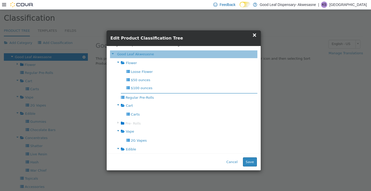
drag, startPoint x: 130, startPoint y: 124, endPoint x: 132, endPoint y: 95, distance: 28.9
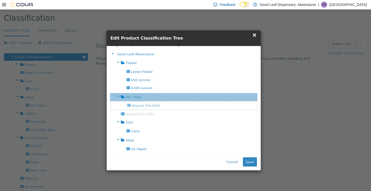
drag, startPoint x: 135, startPoint y: 107, endPoint x: 159, endPoint y: 102, distance: 23.8
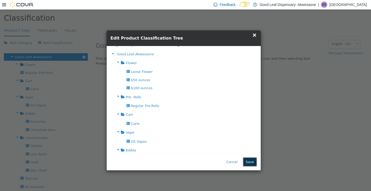
click at [252, 161] on button "Save" at bounding box center [250, 161] width 14 height 9
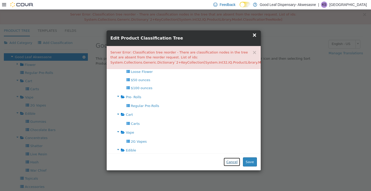
click at [236, 158] on button "Cancel" at bounding box center [232, 161] width 17 height 9
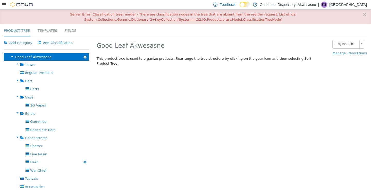
scroll to position [98, 0]
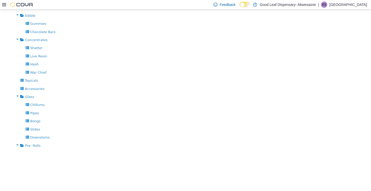
click at [16, 142] on icon at bounding box center [17, 144] width 6 height 7
click at [86, 144] on button "button" at bounding box center [85, 145] width 8 height 8
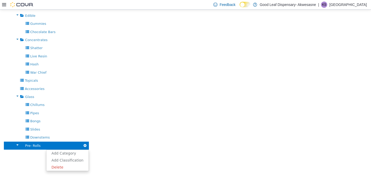
click at [70, 167] on link "Delete" at bounding box center [67, 166] width 42 height 7
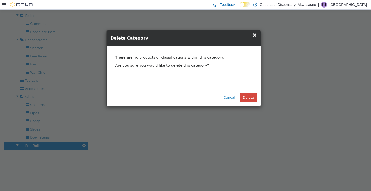
click at [251, 93] on button "Delete" at bounding box center [248, 97] width 17 height 9
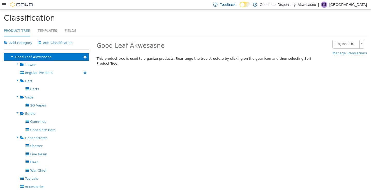
click at [37, 70] on span "Regular Pre-Rolls" at bounding box center [39, 72] width 28 height 4
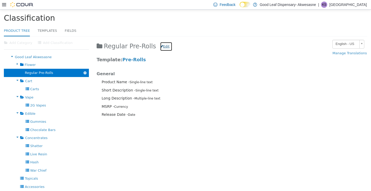
click at [160, 45] on button "Edit" at bounding box center [166, 46] width 12 height 9
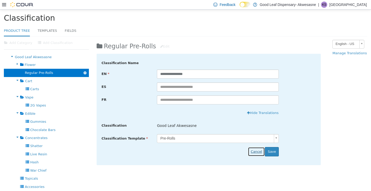
click at [256, 153] on button "Cancel" at bounding box center [256, 151] width 17 height 9
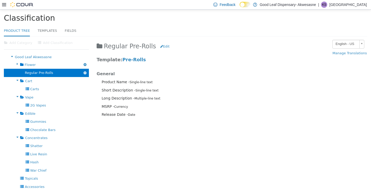
click at [25, 63] on span "Flower" at bounding box center [30, 64] width 11 height 4
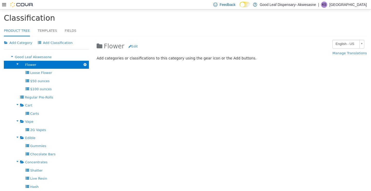
click at [25, 63] on span "Flower" at bounding box center [30, 64] width 11 height 4
click at [14, 63] on icon at bounding box center [17, 63] width 6 height 7
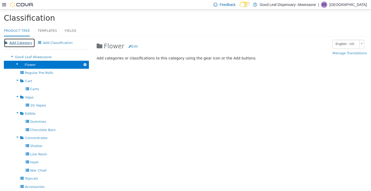
click at [20, 41] on button "Add Category" at bounding box center [19, 42] width 31 height 9
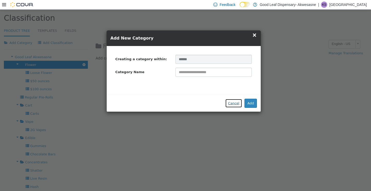
click at [231, 105] on button "Cancel" at bounding box center [233, 102] width 17 height 9
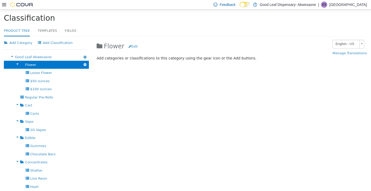
click at [32, 55] on span "Good Leaf Akwesasne" at bounding box center [33, 57] width 37 height 4
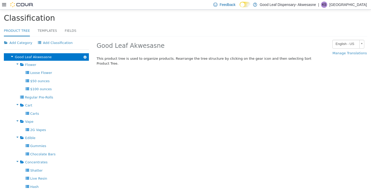
click at [85, 56] on icon "button" at bounding box center [85, 57] width 3 height 4
click at [73, 69] on link "Add Category" at bounding box center [67, 71] width 42 height 7
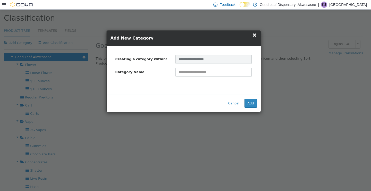
click at [192, 71] on input "text" at bounding box center [214, 71] width 77 height 9
type input "*********"
click at [252, 99] on button "Add" at bounding box center [251, 102] width 12 height 9
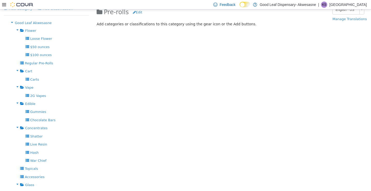
scroll to position [29, 0]
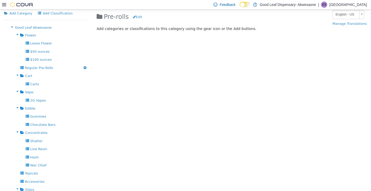
drag, startPoint x: 40, startPoint y: 67, endPoint x: 52, endPoint y: 68, distance: 12.2
click at [52, 68] on div "Regular Pre-Rolls Delete" at bounding box center [46, 67] width 85 height 8
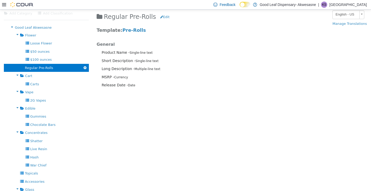
drag, startPoint x: 61, startPoint y: 67, endPoint x: 45, endPoint y: 65, distance: 16.1
click at [45, 65] on div "Regular Pre-Rolls Delete" at bounding box center [46, 67] width 85 height 8
click at [207, 76] on p "MSRP - Currency" at bounding box center [211, 76] width 219 height 5
click at [49, 26] on div "Good Leaf Akwesasne Sort Product Tree Add Category Add Classification" at bounding box center [46, 27] width 85 height 8
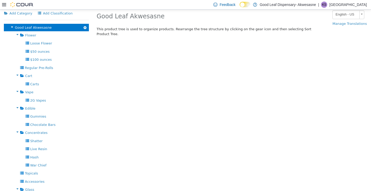
click at [84, 27] on icon "button" at bounding box center [85, 28] width 3 height 4
click at [80, 37] on link "Sort Product Tree" at bounding box center [67, 35] width 42 height 7
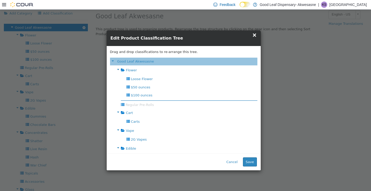
drag, startPoint x: 138, startPoint y: 106, endPoint x: 177, endPoint y: 103, distance: 39.3
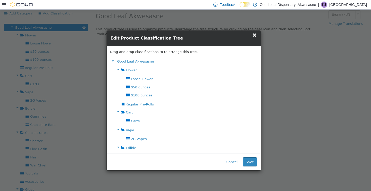
drag, startPoint x: 165, startPoint y: 103, endPoint x: 127, endPoint y: 102, distance: 37.9
click at [127, 102] on span "Regular Pre-Rolls" at bounding box center [140, 104] width 28 height 4
click at [127, 104] on span "Regular Pre-Rolls" at bounding box center [140, 104] width 28 height 4
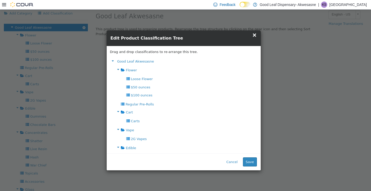
click at [127, 104] on span "Regular Pre-Rolls" at bounding box center [140, 104] width 28 height 4
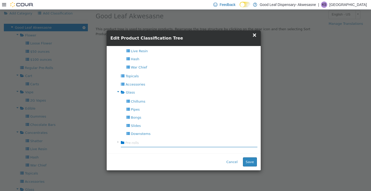
scroll to position [141, 0]
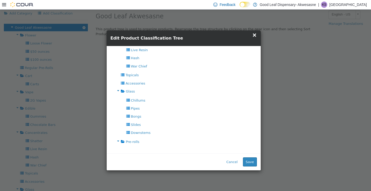
click at [125, 94] on div "Glass" at bounding box center [184, 91] width 148 height 8
click at [127, 92] on span "Glass" at bounding box center [130, 91] width 9 height 4
click at [118, 91] on icon at bounding box center [118, 90] width 6 height 7
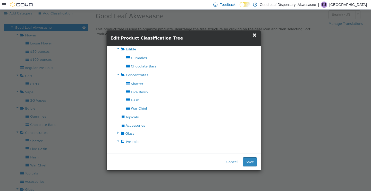
click at [118, 76] on icon at bounding box center [118, 74] width 6 height 7
click at [117, 66] on icon at bounding box center [118, 64] width 6 height 7
click at [118, 56] on icon at bounding box center [118, 56] width 6 height 7
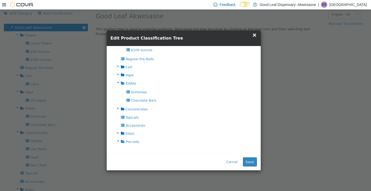
click at [117, 81] on icon at bounding box center [118, 82] width 6 height 7
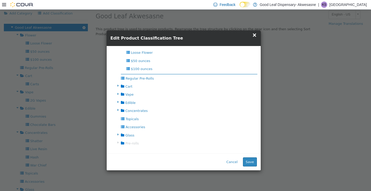
drag, startPoint x: 126, startPoint y: 143, endPoint x: 115, endPoint y: 76, distance: 67.6
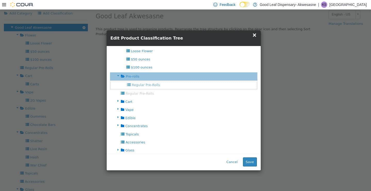
scroll to position [35, 0]
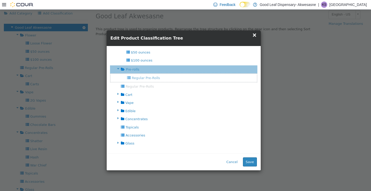
drag, startPoint x: 122, startPoint y: 87, endPoint x: 133, endPoint y: 78, distance: 13.9
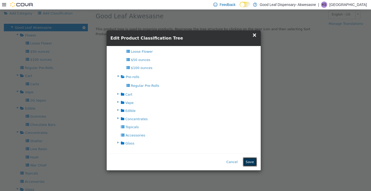
click at [254, 160] on button "Save" at bounding box center [250, 161] width 14 height 9
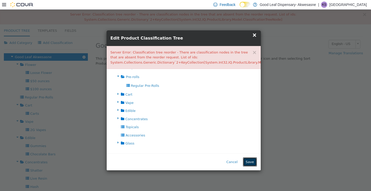
click at [254, 160] on button "Save" at bounding box center [250, 161] width 14 height 9
click at [254, 160] on button "Saving..." at bounding box center [247, 161] width 20 height 9
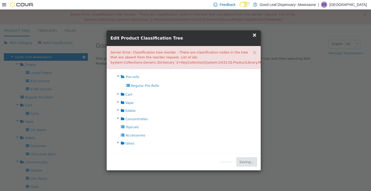
click at [254, 160] on button "Saving..." at bounding box center [247, 161] width 20 height 9
click at [254, 160] on button "Save" at bounding box center [250, 161] width 14 height 9
click at [254, 160] on button "Saving..." at bounding box center [247, 161] width 20 height 9
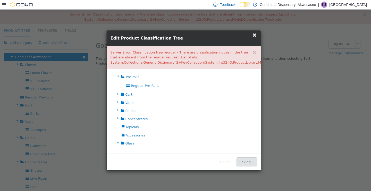
click at [254, 160] on button "Saving..." at bounding box center [247, 161] width 20 height 9
click at [254, 160] on button "Save" at bounding box center [250, 161] width 14 height 9
click at [254, 160] on button "Saving..." at bounding box center [247, 161] width 20 height 9
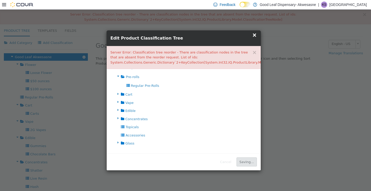
click at [254, 160] on button "Saving..." at bounding box center [247, 161] width 20 height 9
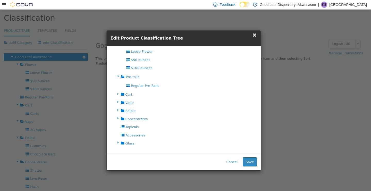
drag, startPoint x: 111, startPoint y: 52, endPoint x: 268, endPoint y: 74, distance: 158.5
click at [268, 74] on div "× Close Edit Product Classification Tree × Server Error: Classification tree re…" at bounding box center [185, 99] width 371 height 181
click at [235, 163] on button "Cancel" at bounding box center [232, 161] width 17 height 9
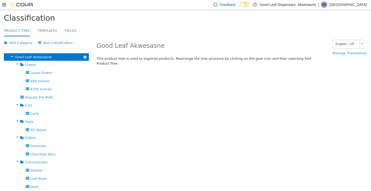
click at [85, 55] on icon "button" at bounding box center [85, 57] width 3 height 4
click at [66, 64] on link "Sort Product Tree" at bounding box center [67, 64] width 42 height 7
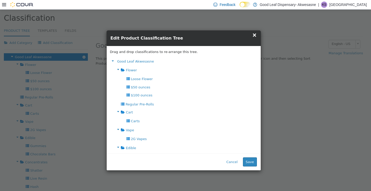
click at [119, 68] on icon at bounding box center [118, 69] width 6 height 7
click at [118, 87] on icon at bounding box center [118, 85] width 6 height 7
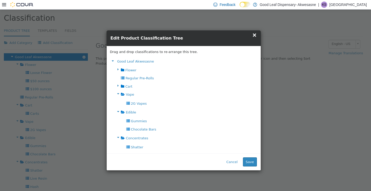
click at [117, 92] on icon at bounding box center [118, 93] width 6 height 7
click at [118, 102] on icon at bounding box center [118, 101] width 6 height 7
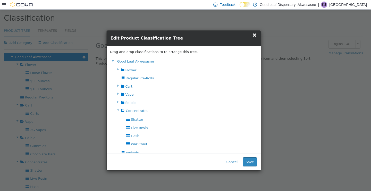
click at [117, 111] on icon at bounding box center [118, 109] width 6 height 7
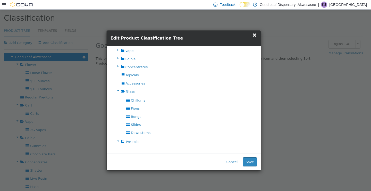
click at [118, 90] on icon at bounding box center [118, 90] width 6 height 7
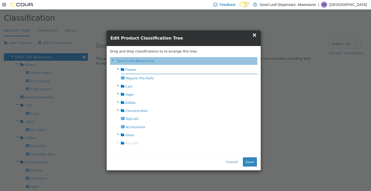
drag, startPoint x: 128, startPoint y: 141, endPoint x: 142, endPoint y: 78, distance: 65.3
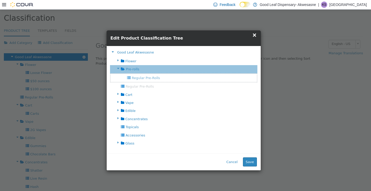
drag, startPoint x: 133, startPoint y: 85, endPoint x: 147, endPoint y: 80, distance: 14.9
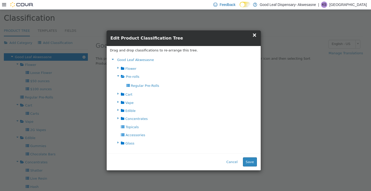
click at [250, 159] on button "Save" at bounding box center [250, 161] width 14 height 9
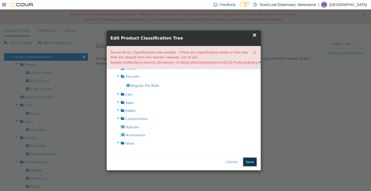
click at [249, 160] on button "Save" at bounding box center [250, 161] width 14 height 9
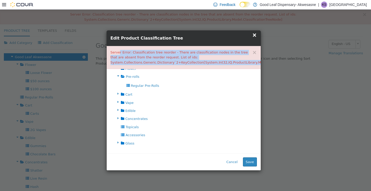
drag, startPoint x: 111, startPoint y: 51, endPoint x: 291, endPoint y: 67, distance: 181.3
click at [291, 67] on div "× Close Edit Product Classification Tree × Server Error: Classification tree re…" at bounding box center [185, 99] width 371 height 181
copy div "Server Error: Classification tree reorder - There are classification nodes in t…"
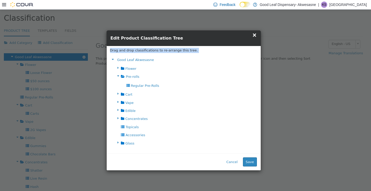
click at [256, 33] on span "×" at bounding box center [255, 34] width 5 height 6
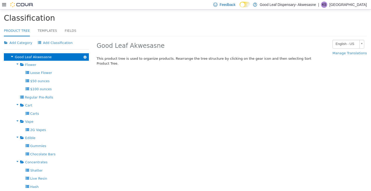
click at [355, 5] on p "[GEOGRAPHIC_DATA]" at bounding box center [349, 5] width 38 height 6
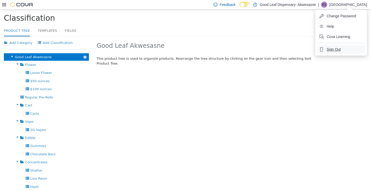
click at [334, 52] on button "Sign Out" at bounding box center [341, 49] width 47 height 8
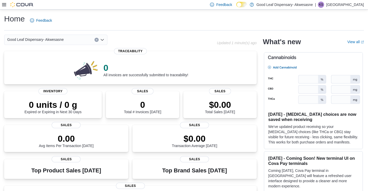
click at [0, 5] on div "Feedback Dark Mode Good Leaf Dispensary- Akwesasne | KS [GEOGRAPHIC_DATA]" at bounding box center [184, 5] width 368 height 10
click at [5, 4] on icon at bounding box center [4, 5] width 4 height 4
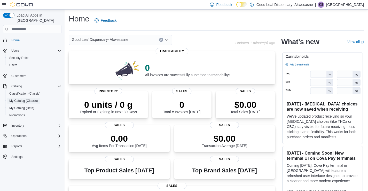
click at [25, 99] on span "My Catalog (Classic)" at bounding box center [23, 101] width 29 height 4
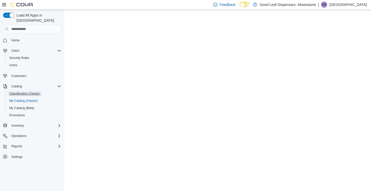
click at [24, 91] on span "Classification (Classic)" at bounding box center [24, 93] width 31 height 4
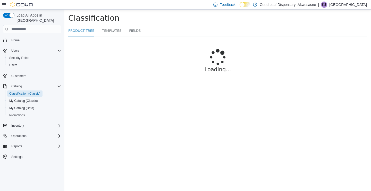
click at [24, 91] on span "Classification (Classic)" at bounding box center [24, 93] width 31 height 4
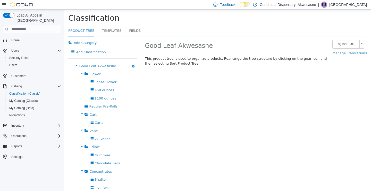
click at [132, 62] on button "button" at bounding box center [134, 66] width 8 height 8
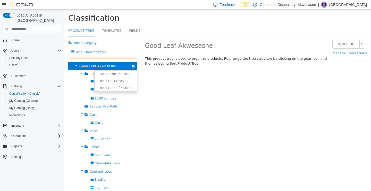
click at [119, 70] on link "Sort Product Tree" at bounding box center [116, 73] width 42 height 7
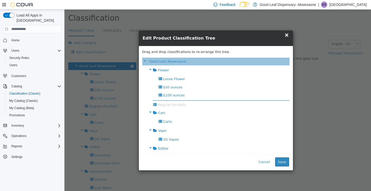
drag, startPoint x: 160, startPoint y: 104, endPoint x: 174, endPoint y: 104, distance: 14.2
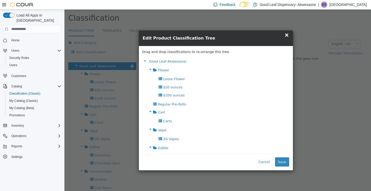
click at [153, 71] on div "Flower" at bounding box center [216, 70] width 148 height 8
click at [150, 69] on icon at bounding box center [151, 69] width 6 height 7
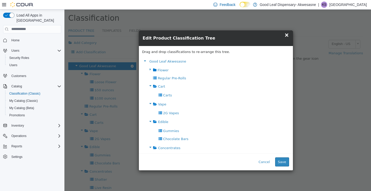
click at [149, 85] on icon at bounding box center [151, 85] width 6 height 7
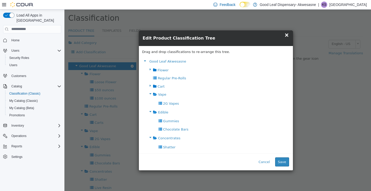
click at [150, 92] on icon at bounding box center [151, 93] width 6 height 7
click at [150, 99] on icon at bounding box center [151, 101] width 6 height 7
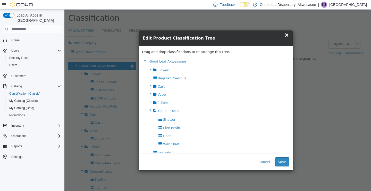
click at [152, 109] on icon at bounding box center [151, 109] width 6 height 7
click at [149, 134] on icon at bounding box center [151, 134] width 6 height 7
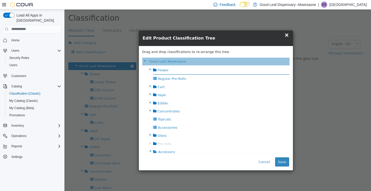
drag, startPoint x: 167, startPoint y: 144, endPoint x: 169, endPoint y: 75, distance: 68.9
drag, startPoint x: 166, startPoint y: 89, endPoint x: 195, endPoint y: 81, distance: 30.1
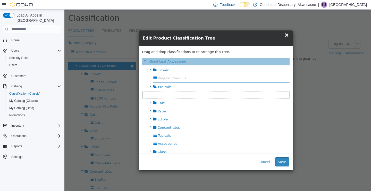
drag, startPoint x: 175, startPoint y: 79, endPoint x: 178, endPoint y: 84, distance: 6.0
click at [178, 84] on ul "Flower Loose Flower $50 ounces $100 ounces Regular Pre-Rolls Regular Pre-Rolls …" at bounding box center [216, 115] width 148 height 101
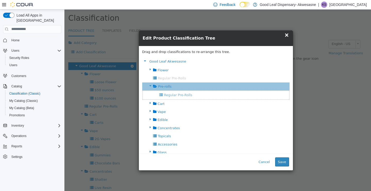
drag, startPoint x: 176, startPoint y: 78, endPoint x: 174, endPoint y: 95, distance: 17.6
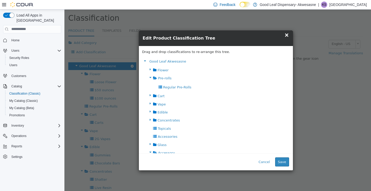
click at [282, 160] on button "Save" at bounding box center [283, 161] width 14 height 9
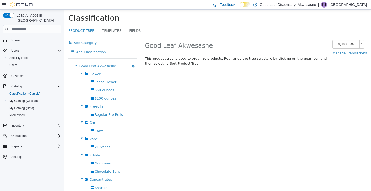
click at [132, 64] on icon "button" at bounding box center [133, 66] width 3 height 4
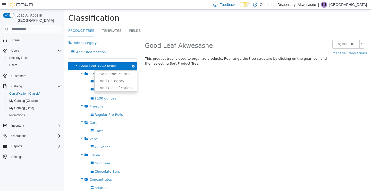
click at [124, 70] on link "Sort Product Tree" at bounding box center [116, 73] width 42 height 7
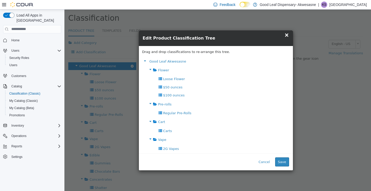
click at [150, 68] on icon at bounding box center [151, 69] width 6 height 7
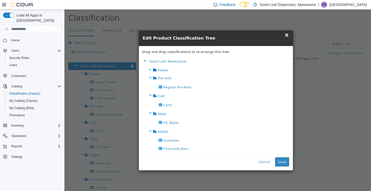
click at [150, 75] on icon at bounding box center [151, 77] width 6 height 7
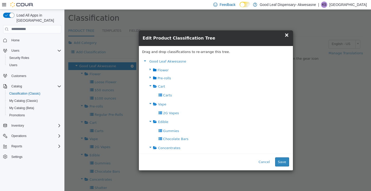
click at [148, 84] on icon at bounding box center [151, 85] width 6 height 7
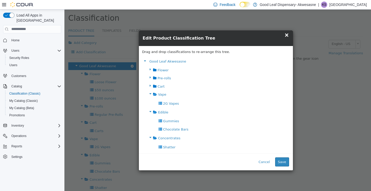
click at [151, 93] on icon at bounding box center [151, 93] width 6 height 7
click at [148, 102] on icon at bounding box center [151, 101] width 6 height 7
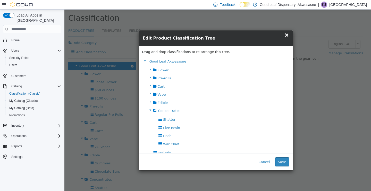
click at [148, 111] on icon at bounding box center [151, 109] width 6 height 7
click at [149, 132] on icon at bounding box center [151, 134] width 6 height 7
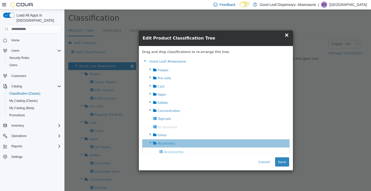
drag, startPoint x: 163, startPoint y: 126, endPoint x: 170, endPoint y: 150, distance: 24.6
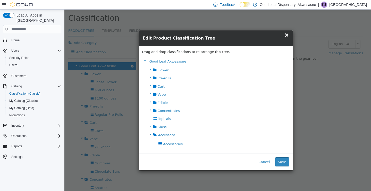
click at [182, 146] on div "Accessories" at bounding box center [216, 144] width 148 height 8
click at [282, 159] on button "Save" at bounding box center [283, 161] width 14 height 9
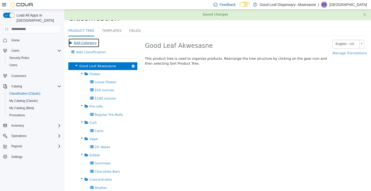
click at [84, 43] on button "Add Category" at bounding box center [83, 42] width 31 height 9
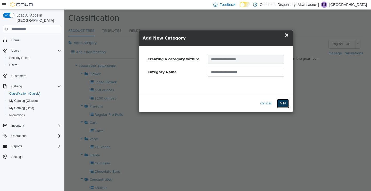
click at [283, 103] on button "Add" at bounding box center [283, 102] width 12 height 9
click at [280, 103] on button "Add" at bounding box center [283, 102] width 12 height 9
type input "*"
type input "*******"
click at [284, 107] on button "Add" at bounding box center [283, 102] width 12 height 9
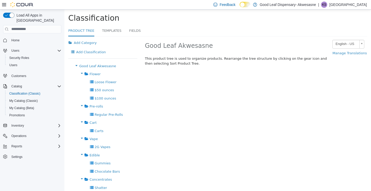
click at [122, 62] on div "Good Leaf Akwesasne Sort Product Tree Add Category Add Classification" at bounding box center [102, 66] width 69 height 8
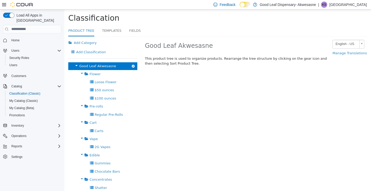
click at [132, 64] on icon "button" at bounding box center [133, 66] width 3 height 4
click at [117, 77] on link "Add Category" at bounding box center [116, 80] width 42 height 7
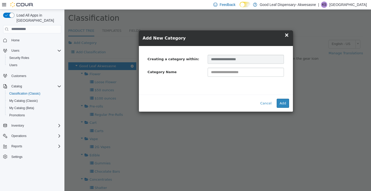
click at [241, 74] on input "text" at bounding box center [246, 71] width 77 height 9
click at [279, 93] on div "**********" at bounding box center [216, 70] width 154 height 48
click at [283, 104] on button "Add" at bounding box center [283, 102] width 12 height 9
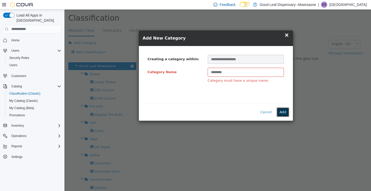
click at [282, 114] on button "Add" at bounding box center [283, 111] width 12 height 9
click at [252, 71] on input "********" at bounding box center [246, 71] width 77 height 9
type input "**********"
click at [278, 112] on button "Add" at bounding box center [283, 111] width 12 height 9
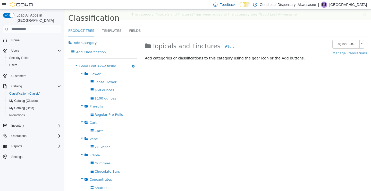
click at [132, 64] on icon "button" at bounding box center [133, 66] width 3 height 4
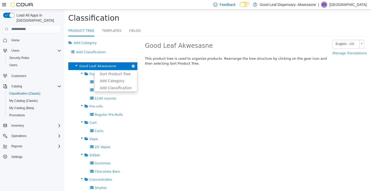
click at [123, 70] on link "Sort Product Tree" at bounding box center [116, 73] width 42 height 7
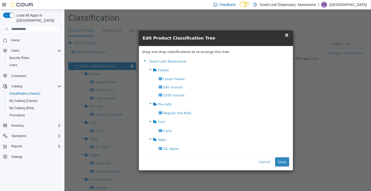
click at [149, 68] on icon at bounding box center [151, 69] width 6 height 7
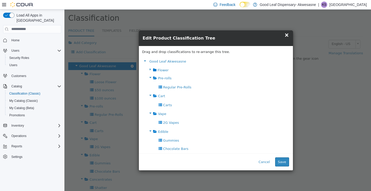
click at [150, 77] on icon at bounding box center [151, 77] width 6 height 7
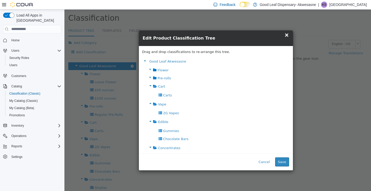
click at [151, 87] on icon at bounding box center [151, 85] width 6 height 7
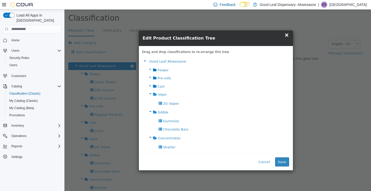
click at [151, 94] on icon at bounding box center [151, 93] width 6 height 7
click at [149, 102] on icon at bounding box center [151, 101] width 6 height 7
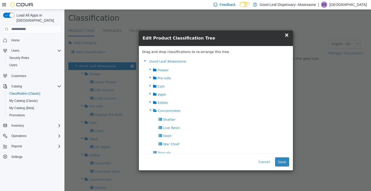
click at [150, 111] on icon at bounding box center [151, 109] width 6 height 7
click at [152, 125] on icon at bounding box center [151, 126] width 6 height 7
click at [149, 132] on icon at bounding box center [151, 134] width 6 height 7
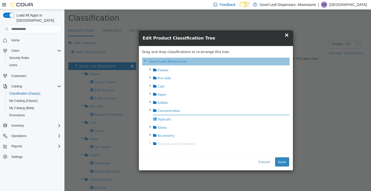
drag, startPoint x: 163, startPoint y: 143, endPoint x: 167, endPoint y: 115, distance: 28.6
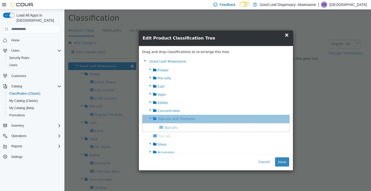
drag, startPoint x: 162, startPoint y: 127, endPoint x: 176, endPoint y: 131, distance: 15.2
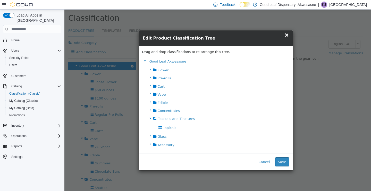
click at [284, 161] on button "Save" at bounding box center [283, 161] width 14 height 9
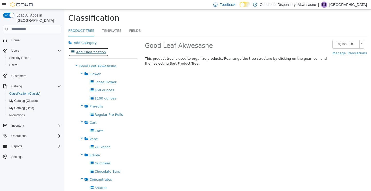
click at [109, 47] on button "Add Classification" at bounding box center [88, 51] width 41 height 9
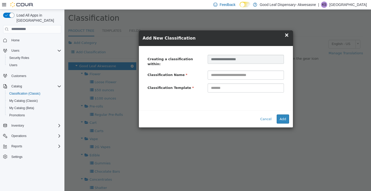
type input "*"
type input "*********"
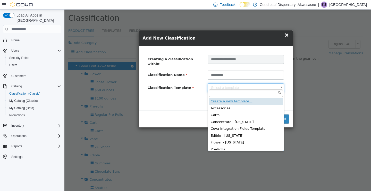
click at [279, 85] on body "× Saved changes Product Tree Classification Product Tree Templates Fields Add C…" at bounding box center [217, 173] width 307 height 329
click at [291, 82] on body "× Saved changes Product Tree Classification Product Tree Templates Fields Add C…" at bounding box center [217, 173] width 307 height 329
click at [282, 86] on body "× Saved changes Product Tree Classification Product Tree Templates Fields Add C…" at bounding box center [217, 173] width 307 height 329
type input "**********"
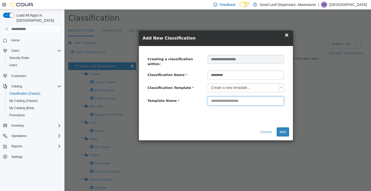
click at [252, 98] on input "text" at bounding box center [246, 100] width 77 height 9
type input "*****"
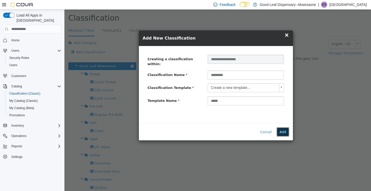
click at [289, 127] on button "Add" at bounding box center [283, 131] width 12 height 9
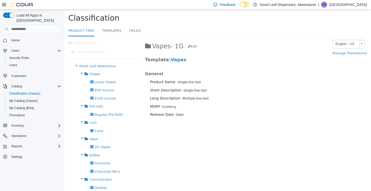
click at [244, 84] on p "Product Name - Single-line text" at bounding box center [239, 81] width 179 height 5
click at [97, 64] on span "Good Leaf Akwesasne" at bounding box center [97, 66] width 37 height 4
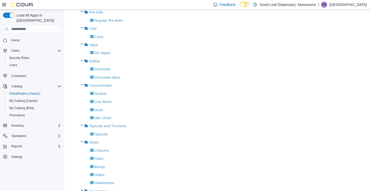
scroll to position [147, 0]
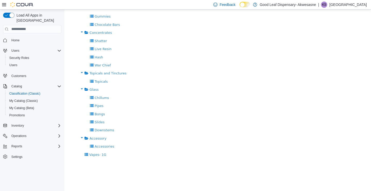
drag, startPoint x: 92, startPoint y: 145, endPoint x: 97, endPoint y: 166, distance: 21.3
click at [97, 166] on ul "Good Leaf Akwesasne Sort Product Tree Add Category Add Classification Flower Ad…" at bounding box center [102, 57] width 69 height 284
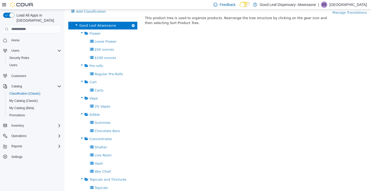
scroll to position [40, 0]
click at [132, 24] on icon "button" at bounding box center [133, 26] width 3 height 4
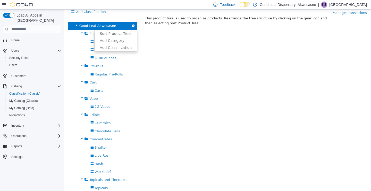
click at [123, 37] on link "Add Category" at bounding box center [116, 40] width 42 height 7
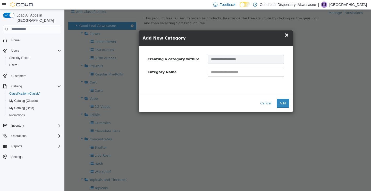
click at [289, 34] on div "× Close Add New Category" at bounding box center [216, 37] width 154 height 15
click at [272, 102] on button "Cancel" at bounding box center [266, 102] width 17 height 9
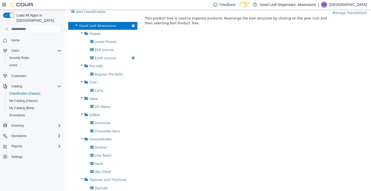
scroll to position [0, 0]
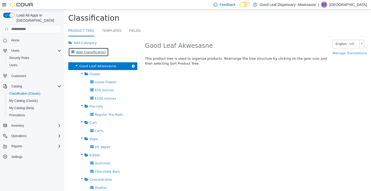
click at [109, 47] on button "Add Classification" at bounding box center [88, 51] width 41 height 9
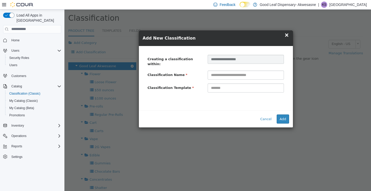
type input "*"
type input "*********"
click at [270, 87] on body "× The classification "Vapes- 1G" has been added to the category tree "Good Leaf…" at bounding box center [217, 177] width 307 height 337
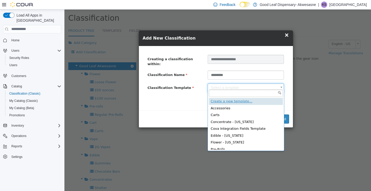
type input "*"
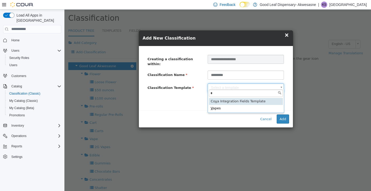
type input "*****"
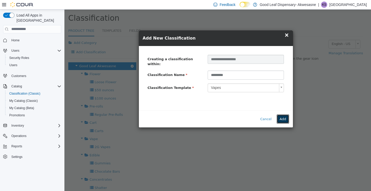
click at [289, 114] on button "Add" at bounding box center [283, 118] width 12 height 9
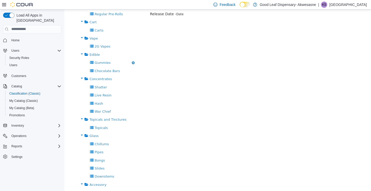
scroll to position [155, 0]
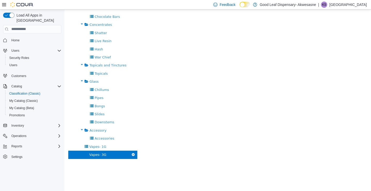
click at [203, 136] on div "Add Category Add Classification Good Leaf Akwesasne Sort Product Tree Add Categ…" at bounding box center [217, 41] width 307 height 318
click at [101, 136] on span "Accessories" at bounding box center [105, 138] width 20 height 4
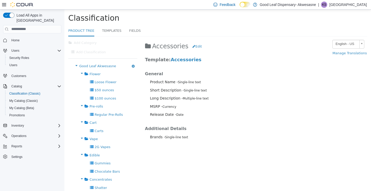
click at [91, 64] on span "Good Leaf Akwesasne" at bounding box center [97, 66] width 37 height 4
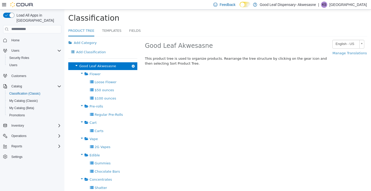
click at [135, 62] on button "button" at bounding box center [134, 66] width 8 height 8
click at [126, 70] on link "Sort Product Tree" at bounding box center [116, 73] width 42 height 7
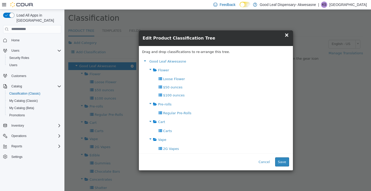
click at [150, 69] on icon at bounding box center [151, 69] width 6 height 7
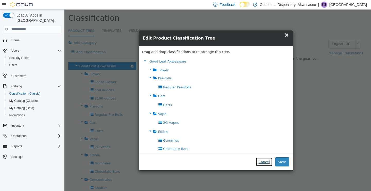
click at [264, 160] on button "Cancel" at bounding box center [264, 161] width 17 height 9
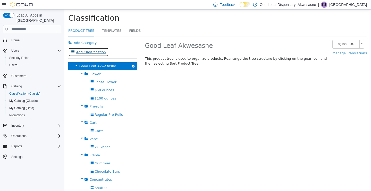
click at [109, 47] on button "Add Classification" at bounding box center [88, 51] width 41 height 9
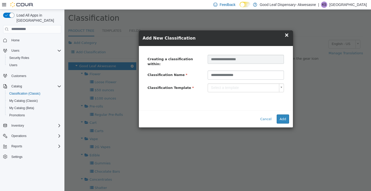
type input "**********"
click at [279, 83] on body "× The classification "Vapes- 3G" has been added to the category tree "Good Leaf…" at bounding box center [217, 181] width 307 height 345
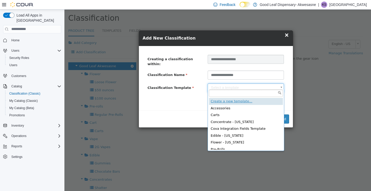
click at [230, 149] on div "Create a new template... Accessories Carts Concentrate - New York Cova Integrat…" at bounding box center [246, 120] width 77 height 62
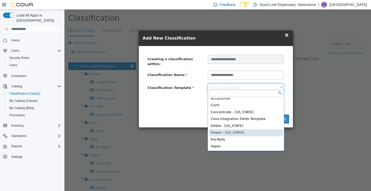
scroll to position [10, 0]
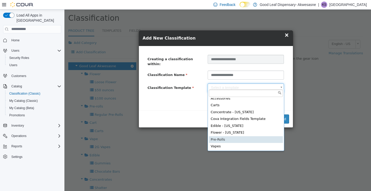
type input "*****"
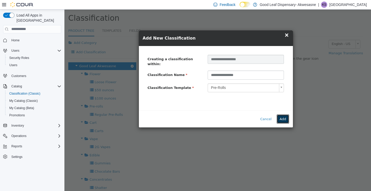
click at [283, 119] on button "Add" at bounding box center [283, 118] width 12 height 9
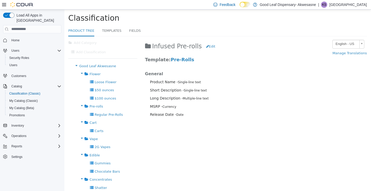
click at [107, 64] on span "Good Leaf Akwesasne" at bounding box center [97, 66] width 37 height 4
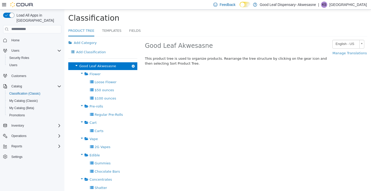
click at [109, 47] on button "Add Classification" at bounding box center [88, 51] width 41 height 9
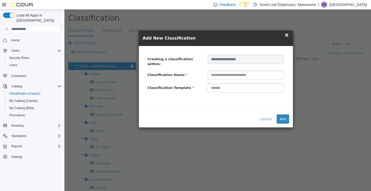
click at [287, 35] on span "×" at bounding box center [287, 34] width 5 height 6
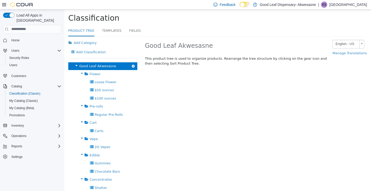
click at [134, 62] on button "button" at bounding box center [134, 66] width 8 height 8
click at [127, 70] on link "Sort Product Tree" at bounding box center [116, 73] width 42 height 7
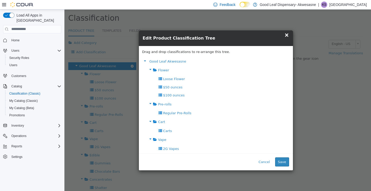
click at [151, 70] on icon at bounding box center [151, 69] width 6 height 7
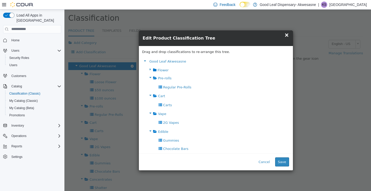
click at [151, 96] on icon at bounding box center [151, 95] width 6 height 7
click at [149, 120] on icon at bounding box center [151, 120] width 6 height 7
click at [150, 132] on icon at bounding box center [151, 129] width 6 height 7
click at [148, 139] on icon at bounding box center [151, 137] width 6 height 7
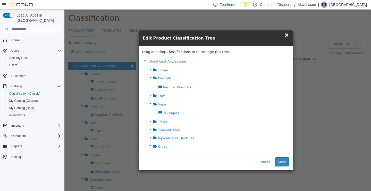
click at [148, 147] on icon at bounding box center [151, 145] width 6 height 7
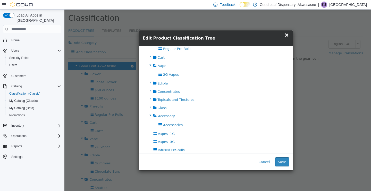
click at [150, 117] on icon at bounding box center [151, 114] width 6 height 7
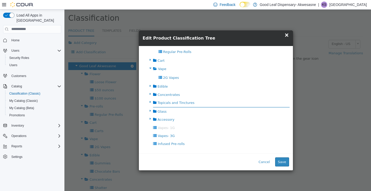
scroll to position [36, 0]
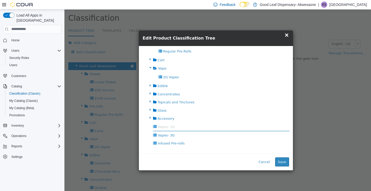
drag, startPoint x: 163, startPoint y: 126, endPoint x: 169, endPoint y: 126, distance: 5.4
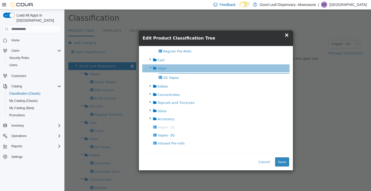
drag, startPoint x: 159, startPoint y: 128, endPoint x: 168, endPoint y: 75, distance: 53.4
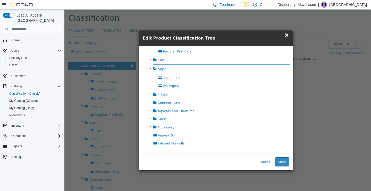
drag, startPoint x: 170, startPoint y: 77, endPoint x: 177, endPoint y: 69, distance: 10.8
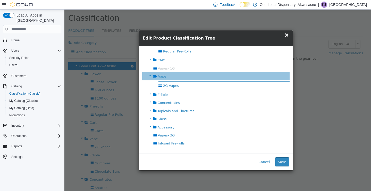
drag, startPoint x: 171, startPoint y: 68, endPoint x: 176, endPoint y: 81, distance: 14.4
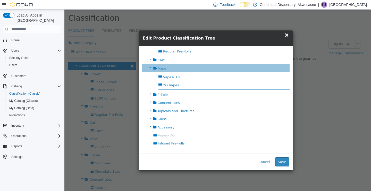
drag, startPoint x: 165, startPoint y: 135, endPoint x: 189, endPoint y: 88, distance: 53.1
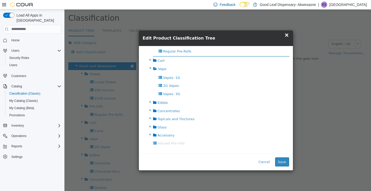
drag, startPoint x: 174, startPoint y: 143, endPoint x: 213, endPoint y: 56, distance: 95.9
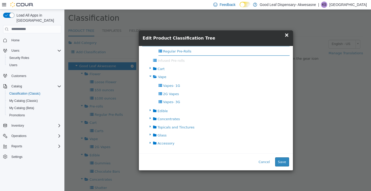
drag, startPoint x: 175, startPoint y: 60, endPoint x: 184, endPoint y: 55, distance: 10.7
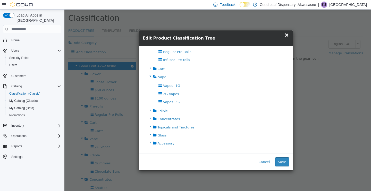
click at [285, 157] on button "Save" at bounding box center [283, 161] width 14 height 9
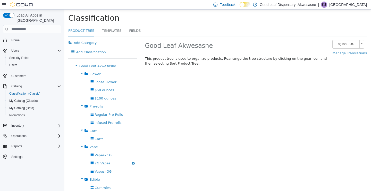
click at [134, 161] on icon "button" at bounding box center [133, 163] width 3 height 4
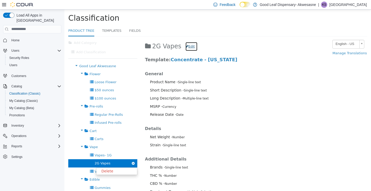
click at [187, 45] on button "Edit" at bounding box center [191, 46] width 12 height 9
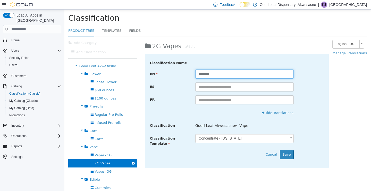
drag, startPoint x: 203, startPoint y: 74, endPoint x: 169, endPoint y: 70, distance: 34.2
click at [169, 70] on div "EN ********" at bounding box center [237, 73] width 182 height 9
click at [169, 70] on div "EN" at bounding box center [168, 72] width 45 height 7
drag, startPoint x: 204, startPoint y: 73, endPoint x: 183, endPoint y: 74, distance: 20.4
click at [183, 74] on div "EN ********" at bounding box center [237, 73] width 182 height 9
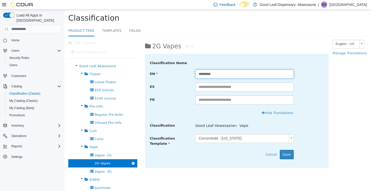
type input "*********"
click at [284, 158] on button "Save" at bounding box center [287, 153] width 14 height 9
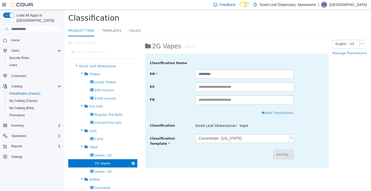
click at [286, 136] on body "× Saved changes Product Tree Classification Product Tree Templates Fields Add C…" at bounding box center [217, 185] width 307 height 353
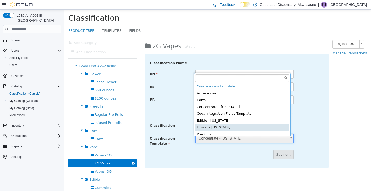
scroll to position [3, 0]
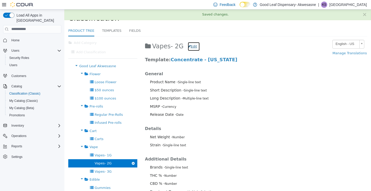
click at [192, 46] on button "Edit" at bounding box center [194, 46] width 12 height 9
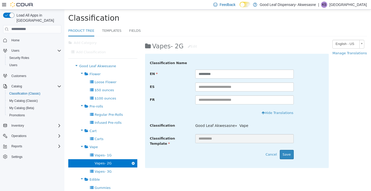
click at [341, 134] on div "Vapes- 2G Edit Classification Name EN ********* ES FR Hide Translations Show Tr…" at bounding box center [256, 104] width 230 height 136
click at [290, 139] on body "× Saved changes. Product Tree Classification Product Tree Templates Fields Add …" at bounding box center [217, 185] width 307 height 353
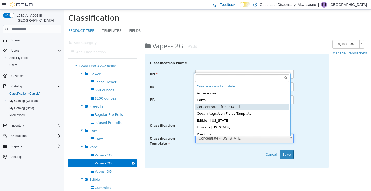
scroll to position [10, 0]
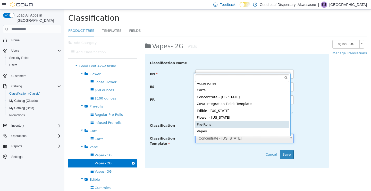
click at [225, 135] on div "Create a new template... Accessories Carts Concentrate - New York Cova Integrat…" at bounding box center [242, 104] width 97 height 63
type input "*****"
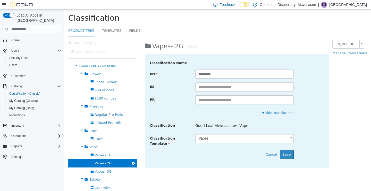
click at [288, 156] on button "Save" at bounding box center [287, 153] width 14 height 9
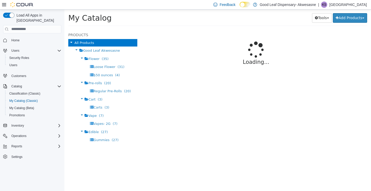
select select "**********"
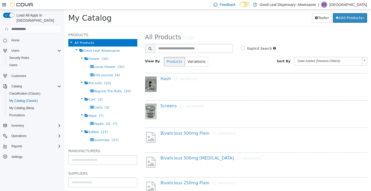
click at [80, 58] on icon at bounding box center [82, 57] width 6 height 7
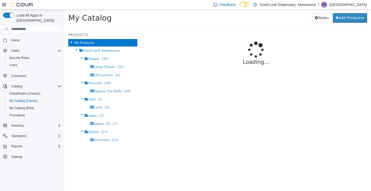
select select "**********"
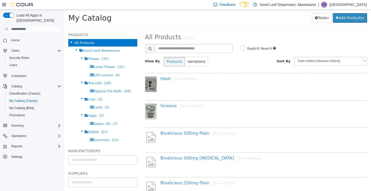
click at [351, 11] on div "My Catalog Tools Merge Products Map Private Products Bulk Product Editor Export…" at bounding box center [217, 19] width 307 height 20
click at [354, 5] on p "[GEOGRAPHIC_DATA]" at bounding box center [349, 5] width 38 height 6
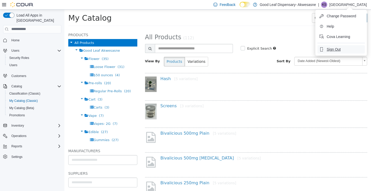
click at [337, 49] on span "Sign Out" at bounding box center [334, 49] width 14 height 5
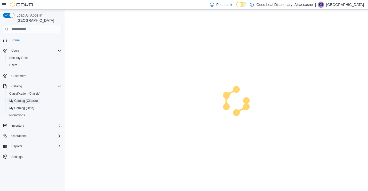
click at [23, 99] on span "My Catalog (Classic)" at bounding box center [23, 101] width 29 height 4
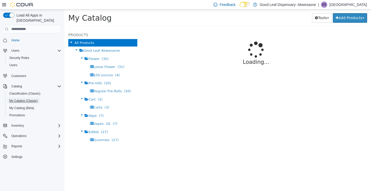
select select "**********"
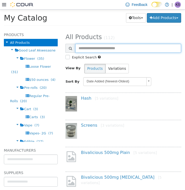
click at [110, 50] on input "text" at bounding box center [128, 48] width 106 height 9
type input "*"
type input "******"
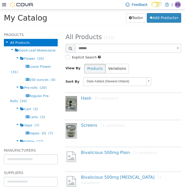
select select "**********"
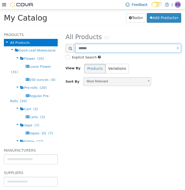
click at [103, 49] on input "******" at bounding box center [128, 48] width 106 height 9
type input "*****"
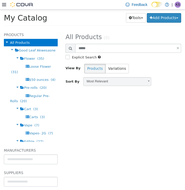
select select "**********"
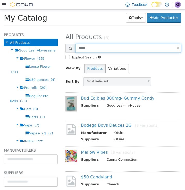
click at [94, 50] on input "*****" at bounding box center [128, 48] width 106 height 9
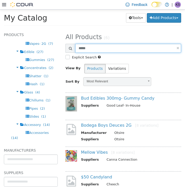
scroll to position [2, 0]
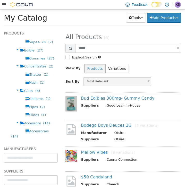
click at [26, 51] on span "Edible" at bounding box center [29, 50] width 10 height 4
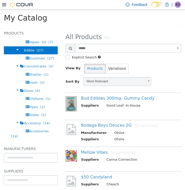
select select "**********"
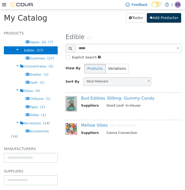
click at [162, 15] on button "Add Products" at bounding box center [164, 18] width 34 height 10
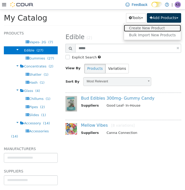
click at [155, 28] on link "Create New Product" at bounding box center [152, 28] width 57 height 7
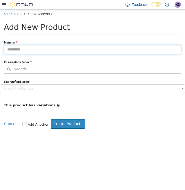
click at [45, 48] on input "text" at bounding box center [92, 49] width 177 height 9
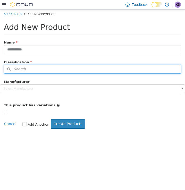
click at [31, 68] on button "Search" at bounding box center [92, 68] width 177 height 9
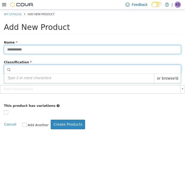
click at [34, 49] on input "**********" at bounding box center [92, 49] width 177 height 9
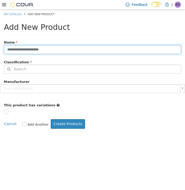
type input "**********"
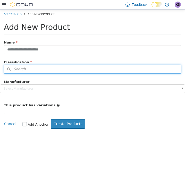
click at [35, 70] on button "Search" at bounding box center [92, 68] width 177 height 9
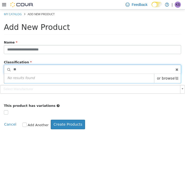
type input "*"
click at [171, 79] on span "or browse" at bounding box center [167, 78] width 27 height 9
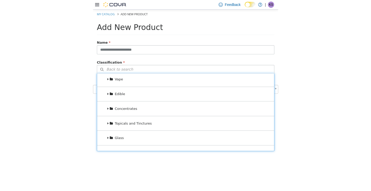
scroll to position [60, 0]
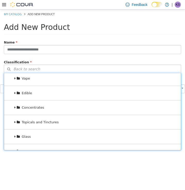
click at [36, 90] on div "Edible" at bounding box center [92, 93] width 177 height 14
click at [22, 91] on div "Edible" at bounding box center [92, 93] width 177 height 14
click at [62, 43] on div "**********" at bounding box center [92, 46] width 185 height 16
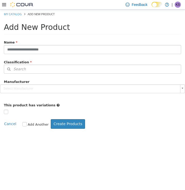
click at [1, 3] on div "Feedback Dark Mode Good Leaf Dispensary- Akwesasne | KS [GEOGRAPHIC_DATA]" at bounding box center [92, 5] width 185 height 10
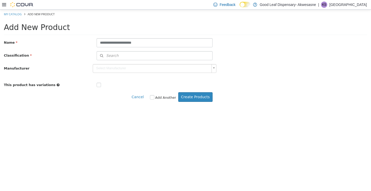
click at [4, 4] on icon at bounding box center [4, 4] width 4 height 3
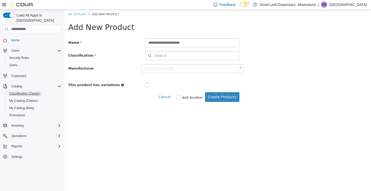
click at [21, 91] on span "Classification (Classic)" at bounding box center [24, 93] width 31 height 4
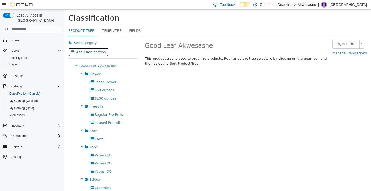
click at [109, 47] on button "Add Classification" at bounding box center [88, 51] width 41 height 9
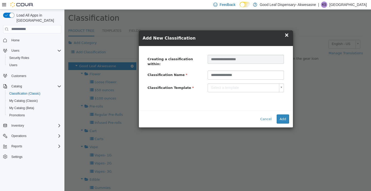
type input "**********"
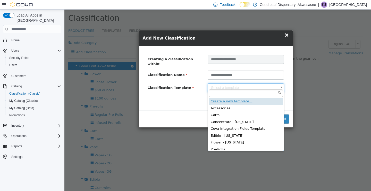
click at [284, 83] on body "× Product Tree Classification Product Tree Templates Fields Add Category Add Cl…" at bounding box center [217, 185] width 307 height 353
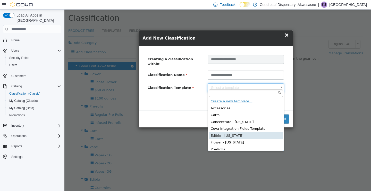
type input "*****"
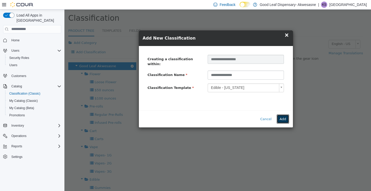
click at [281, 116] on button "Add" at bounding box center [283, 118] width 12 height 9
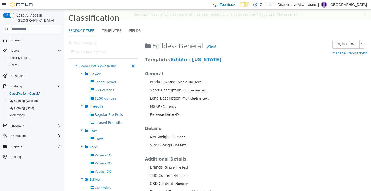
click at [117, 62] on div "Good Leaf Akwesasne Sort Product Tree Add Category Add Classification" at bounding box center [102, 66] width 69 height 8
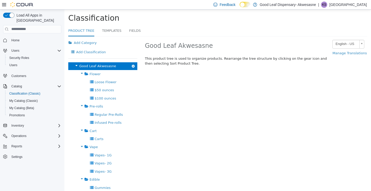
click at [133, 64] on icon "button" at bounding box center [133, 66] width 3 height 4
click at [125, 70] on link "Sort Product Tree" at bounding box center [116, 73] width 42 height 7
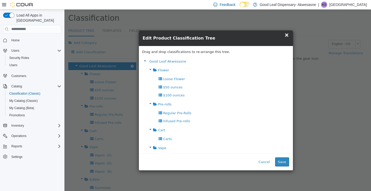
click at [150, 70] on icon at bounding box center [151, 69] width 6 height 7
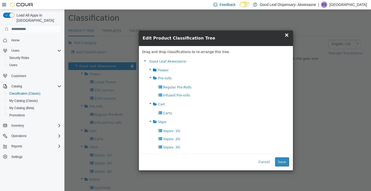
click at [150, 76] on icon at bounding box center [151, 77] width 6 height 7
click at [150, 85] on icon at bounding box center [151, 85] width 6 height 7
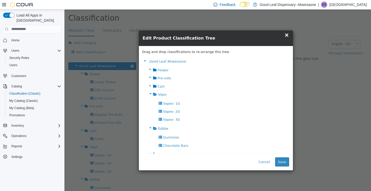
click at [151, 94] on icon at bounding box center [151, 93] width 6 height 7
click at [150, 128] on icon at bounding box center [151, 127] width 6 height 7
click at [149, 137] on icon at bounding box center [151, 135] width 6 height 7
click at [149, 143] on icon at bounding box center [151, 143] width 6 height 7
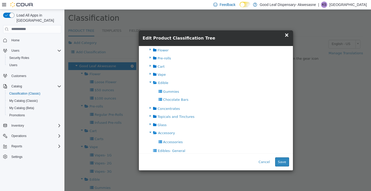
scroll to position [27, 0]
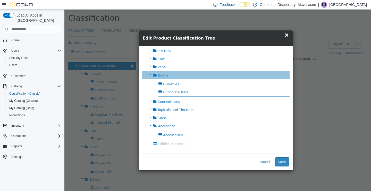
drag, startPoint x: 163, startPoint y: 144, endPoint x: 193, endPoint y: 95, distance: 57.9
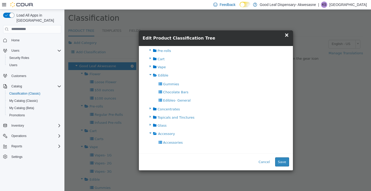
click at [286, 160] on button "Save" at bounding box center [283, 161] width 14 height 9
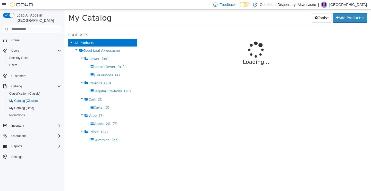
select select "**********"
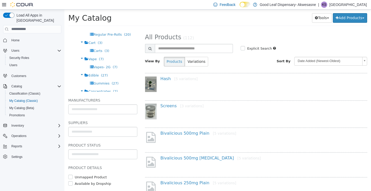
scroll to position [58, 0]
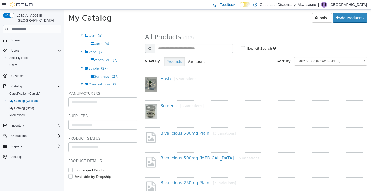
click at [100, 72] on div "Edible (27)" at bounding box center [102, 68] width 69 height 8
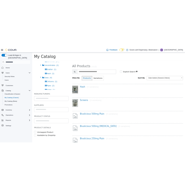
scroll to position [55, 0]
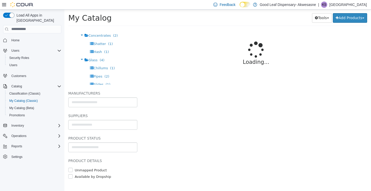
select select "**********"
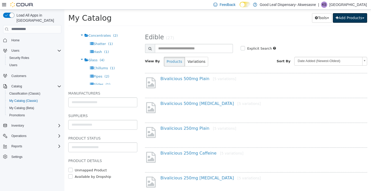
click at [350, 17] on button "Add Products" at bounding box center [350, 18] width 34 height 10
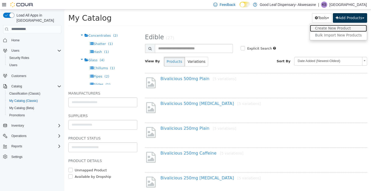
click at [345, 28] on link "Create New Product" at bounding box center [338, 28] width 57 height 7
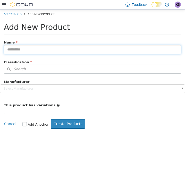
click at [38, 51] on input "text" at bounding box center [92, 49] width 177 height 9
click at [66, 47] on input "**********" at bounding box center [92, 49] width 177 height 9
drag, startPoint x: 66, startPoint y: 47, endPoint x: 34, endPoint y: 45, distance: 32.1
click at [19, 45] on input "**********" at bounding box center [92, 49] width 177 height 9
click at [42, 49] on input "**********" at bounding box center [92, 49] width 177 height 9
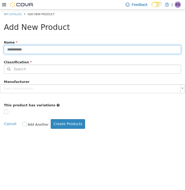
type input "**********"
drag, startPoint x: 62, startPoint y: 49, endPoint x: -11, endPoint y: 48, distance: 73.3
click at [0, 48] on html "**********" at bounding box center [92, 71] width 185 height 125
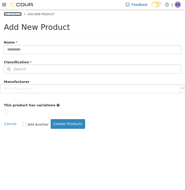
click at [15, 13] on link "My Catalog" at bounding box center [13, 14] width 18 height 4
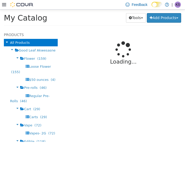
select select "**********"
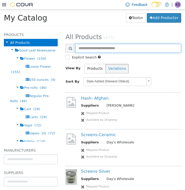
click at [124, 49] on input "text" at bounding box center [128, 48] width 106 height 9
paste input "**********"
type input "**********"
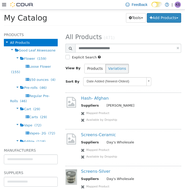
select select "**********"
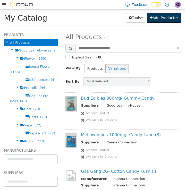
click at [162, 16] on button "Add Products" at bounding box center [164, 18] width 34 height 10
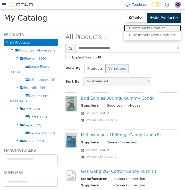
click at [152, 28] on link "Create New Product" at bounding box center [152, 28] width 57 height 7
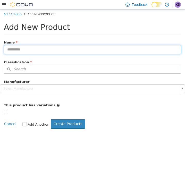
click at [82, 52] on input "text" at bounding box center [92, 49] width 177 height 9
paste input "**********"
type input "**********"
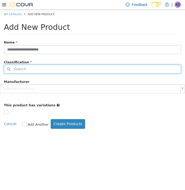
click at [50, 72] on button "Search" at bounding box center [92, 68] width 177 height 9
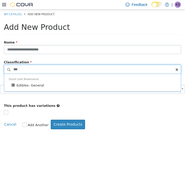
type input "***"
click at [40, 84] on span "Edibles- General" at bounding box center [31, 85] width 28 height 4
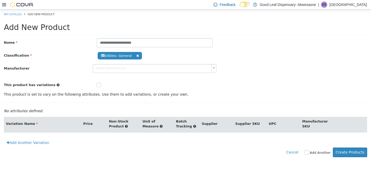
click at [23, 143] on link "Add Another Variation" at bounding box center [28, 142] width 48 height 10
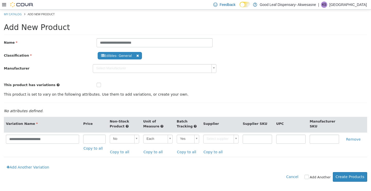
click at [32, 171] on link "Add Another Variation" at bounding box center [28, 167] width 48 height 10
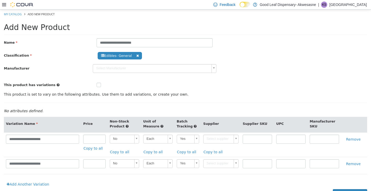
click at [32, 171] on td "**********" at bounding box center [42, 164] width 77 height 17
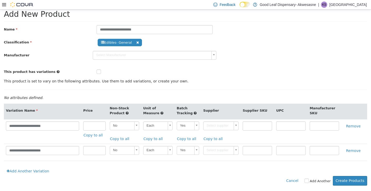
click at [30, 169] on link "Add Another Variation" at bounding box center [28, 171] width 48 height 10
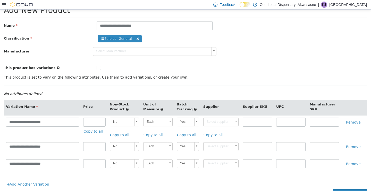
scroll to position [34, 0]
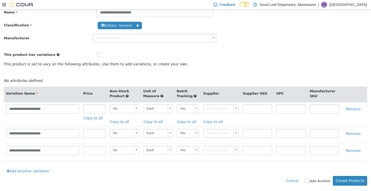
click at [29, 171] on link "Add Another Variation" at bounding box center [28, 171] width 48 height 10
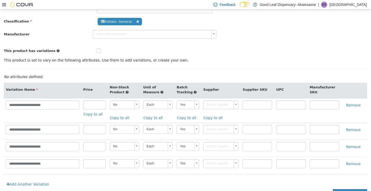
scroll to position [51, 0]
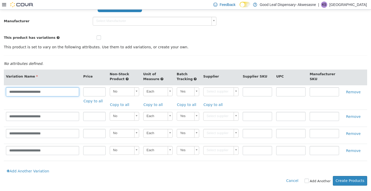
click at [54, 90] on input "**********" at bounding box center [42, 91] width 73 height 9
type input "**********"
